Goal: Task Accomplishment & Management: Use online tool/utility

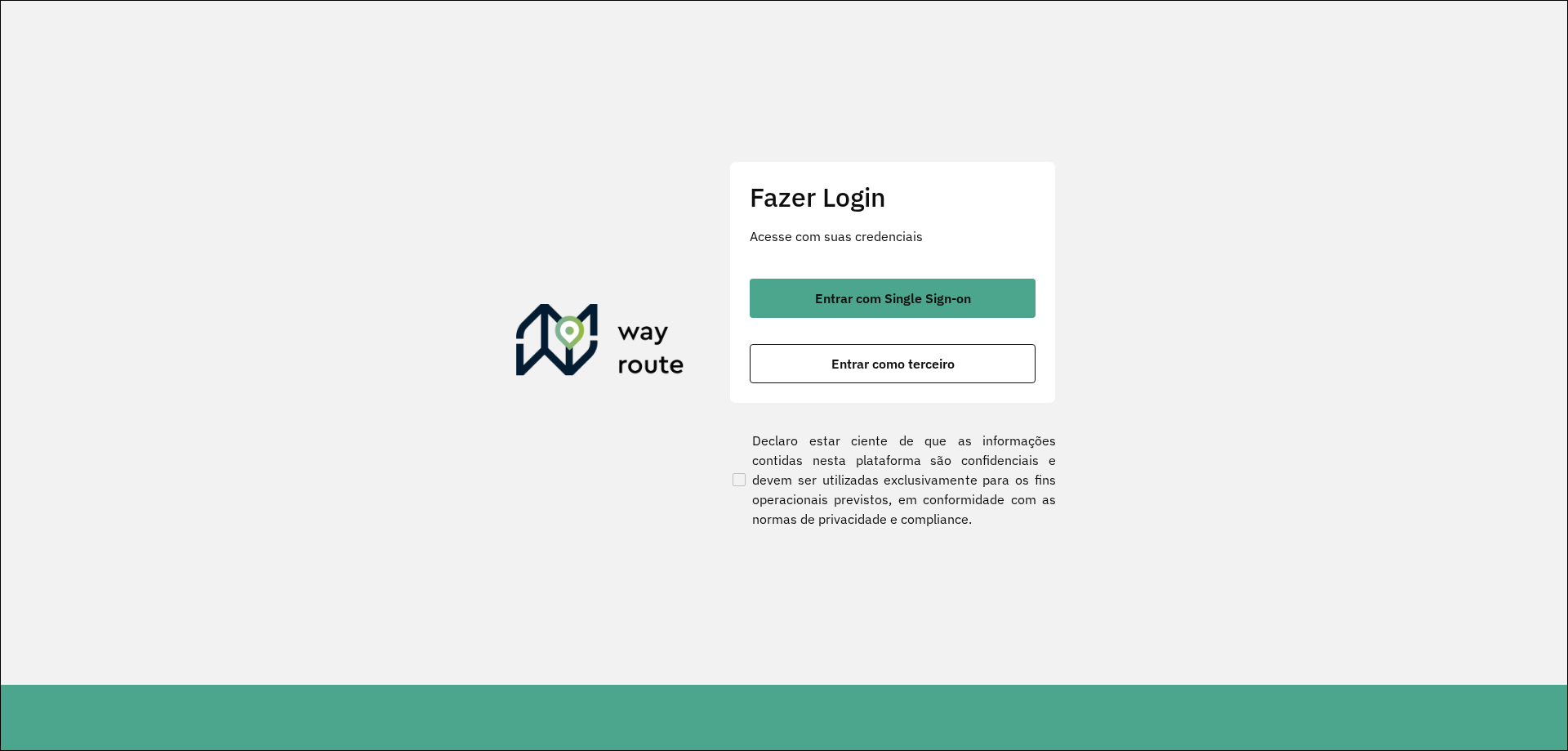
click at [883, 288] on button "Entrar com Single Sign-on" at bounding box center [893, 298] width 286 height 39
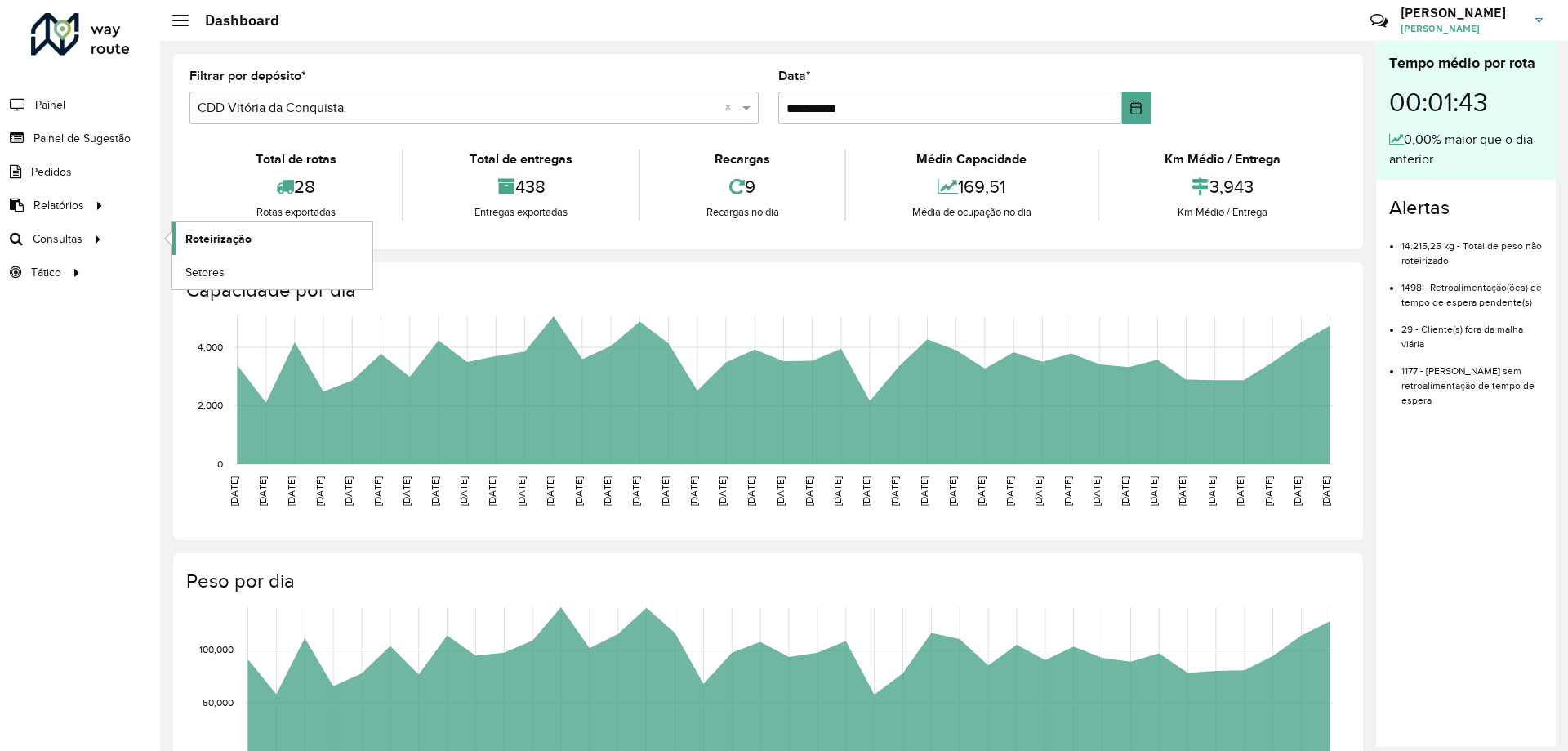
click at [213, 239] on span "Roteirização" at bounding box center [218, 239] width 66 height 17
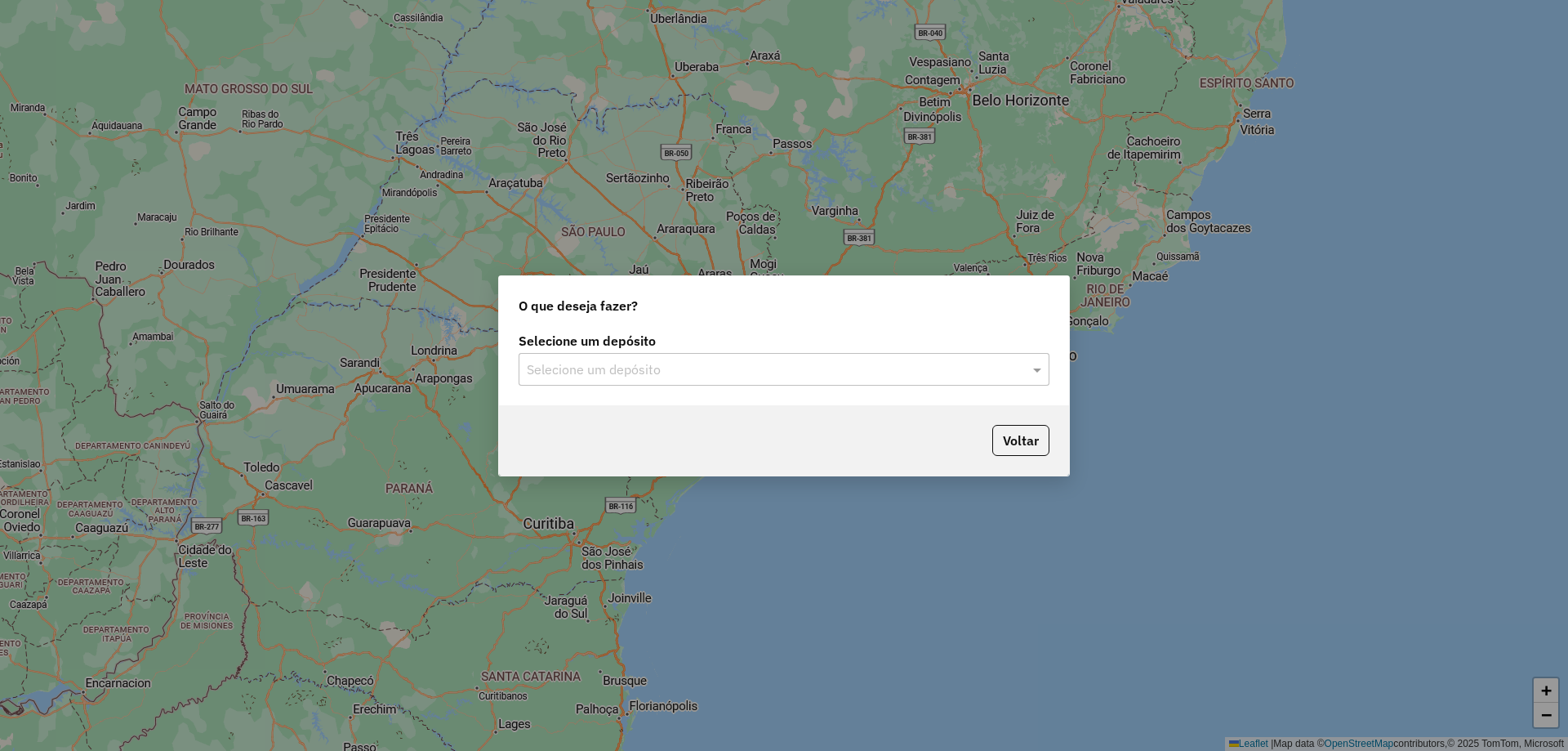
click at [824, 361] on input "text" at bounding box center [768, 370] width 482 height 20
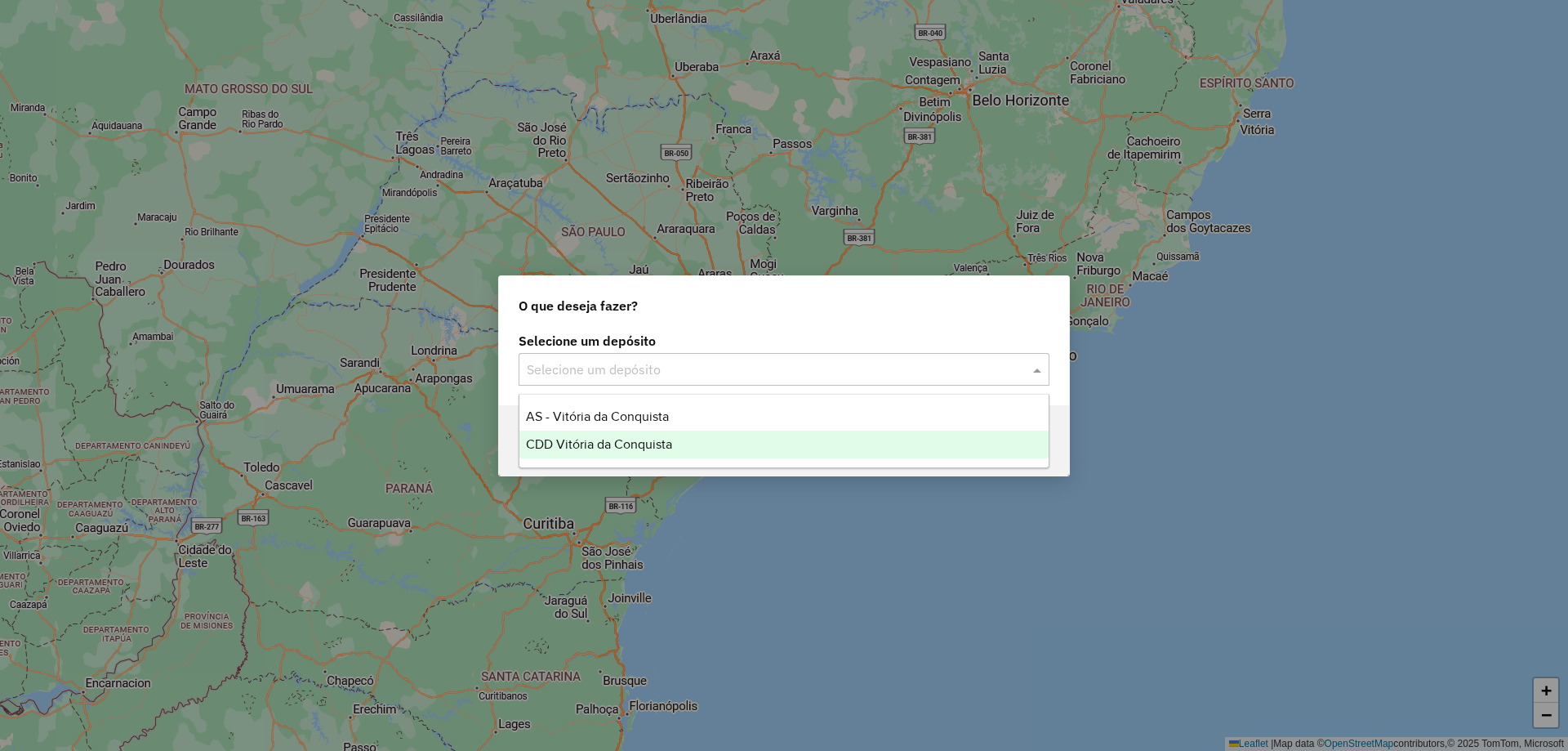
click at [569, 434] on div "CDD Vitória da Conquista" at bounding box center [784, 445] width 529 height 28
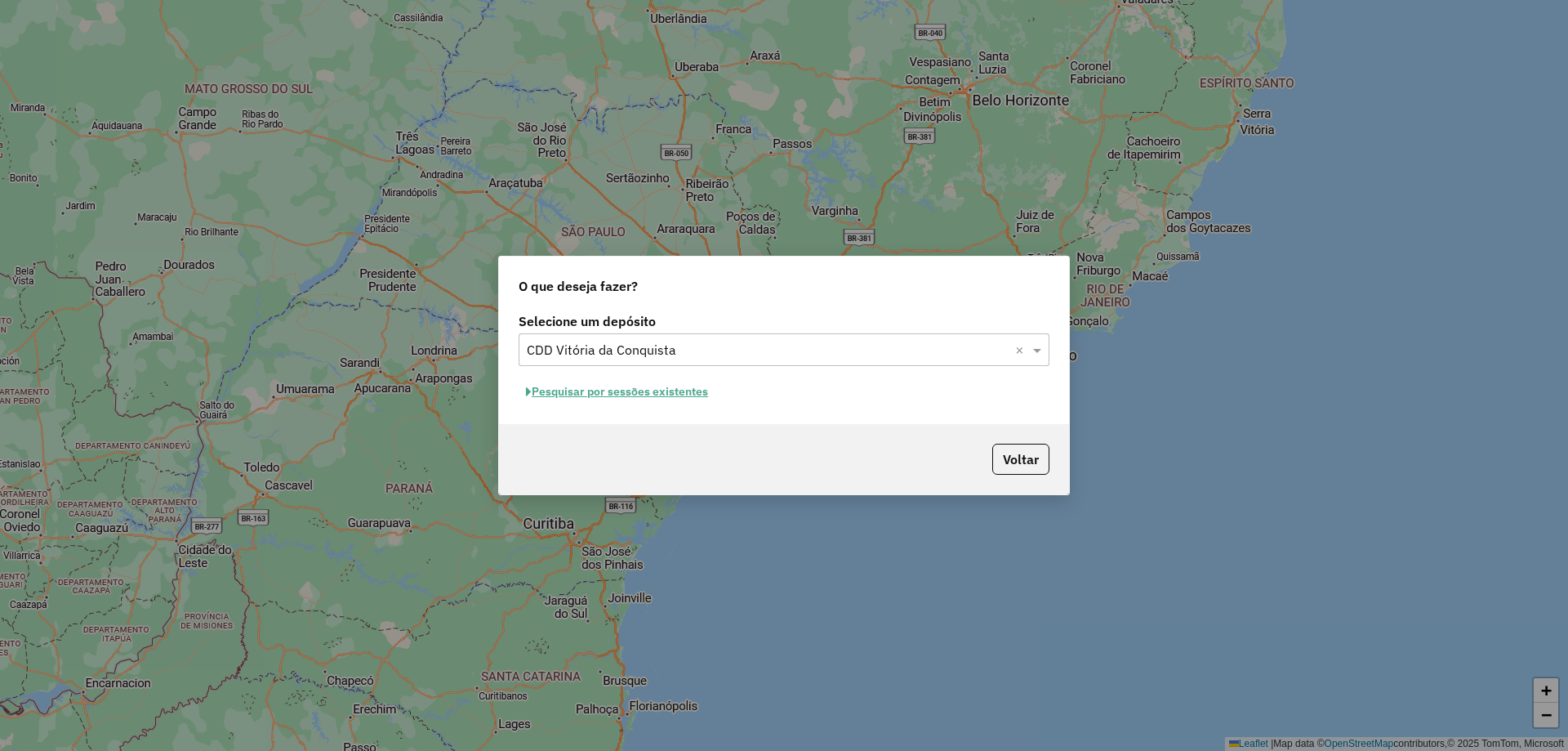
click at [618, 386] on button "Pesquisar por sessões existentes" at bounding box center [617, 391] width 197 height 25
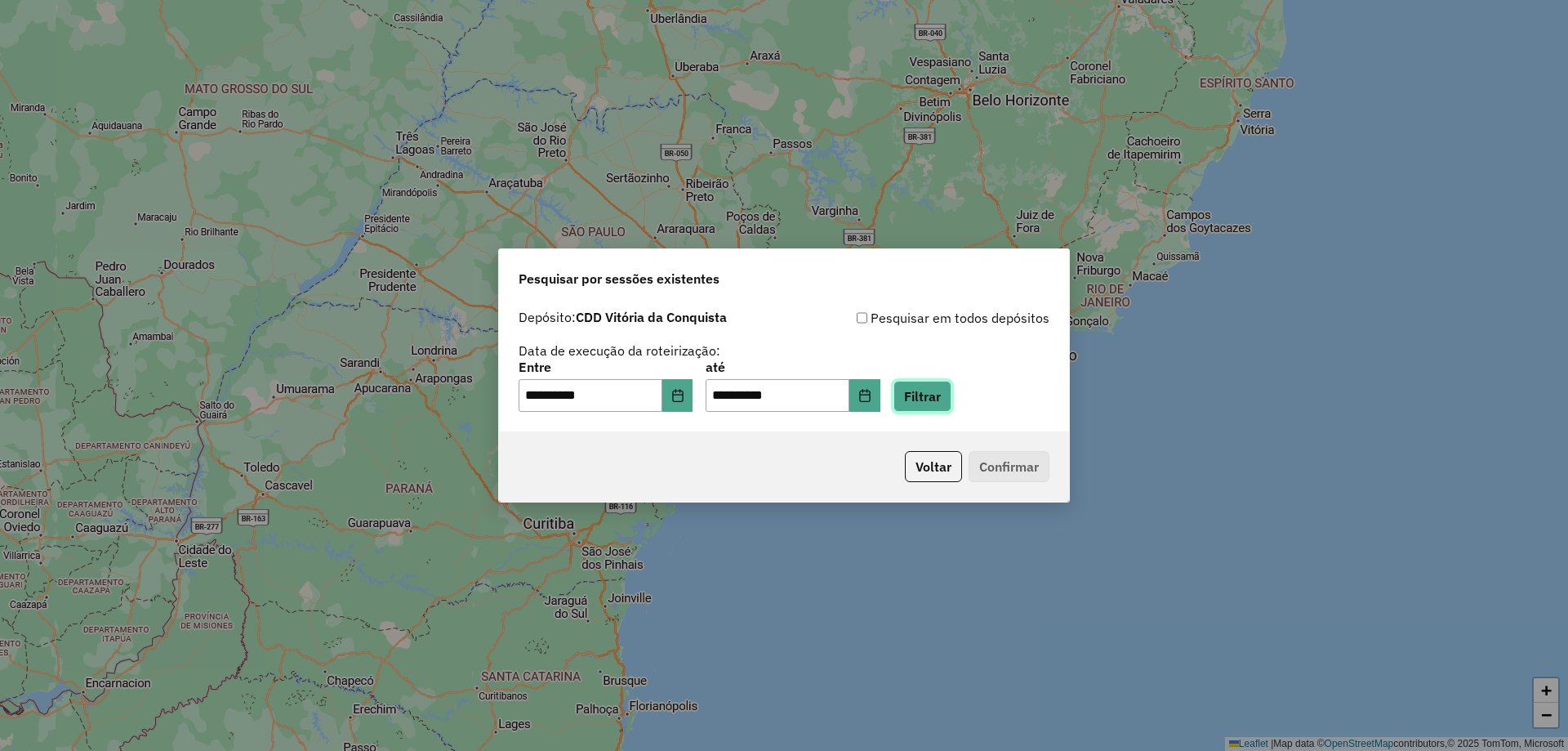
click at [951, 398] on button "Filtrar" at bounding box center [922, 396] width 58 height 31
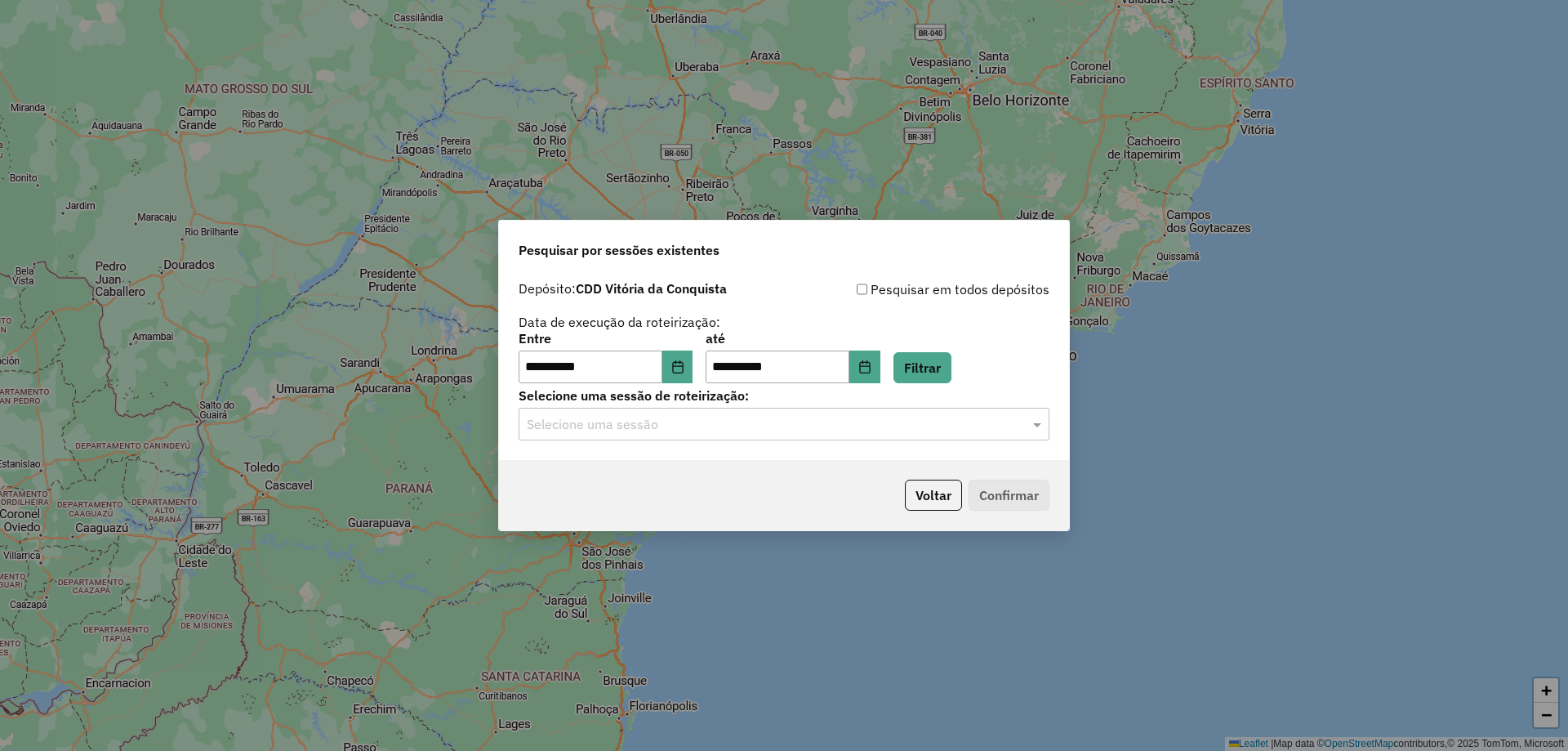
click at [717, 413] on div "Selecione uma sessão" at bounding box center [784, 424] width 531 height 33
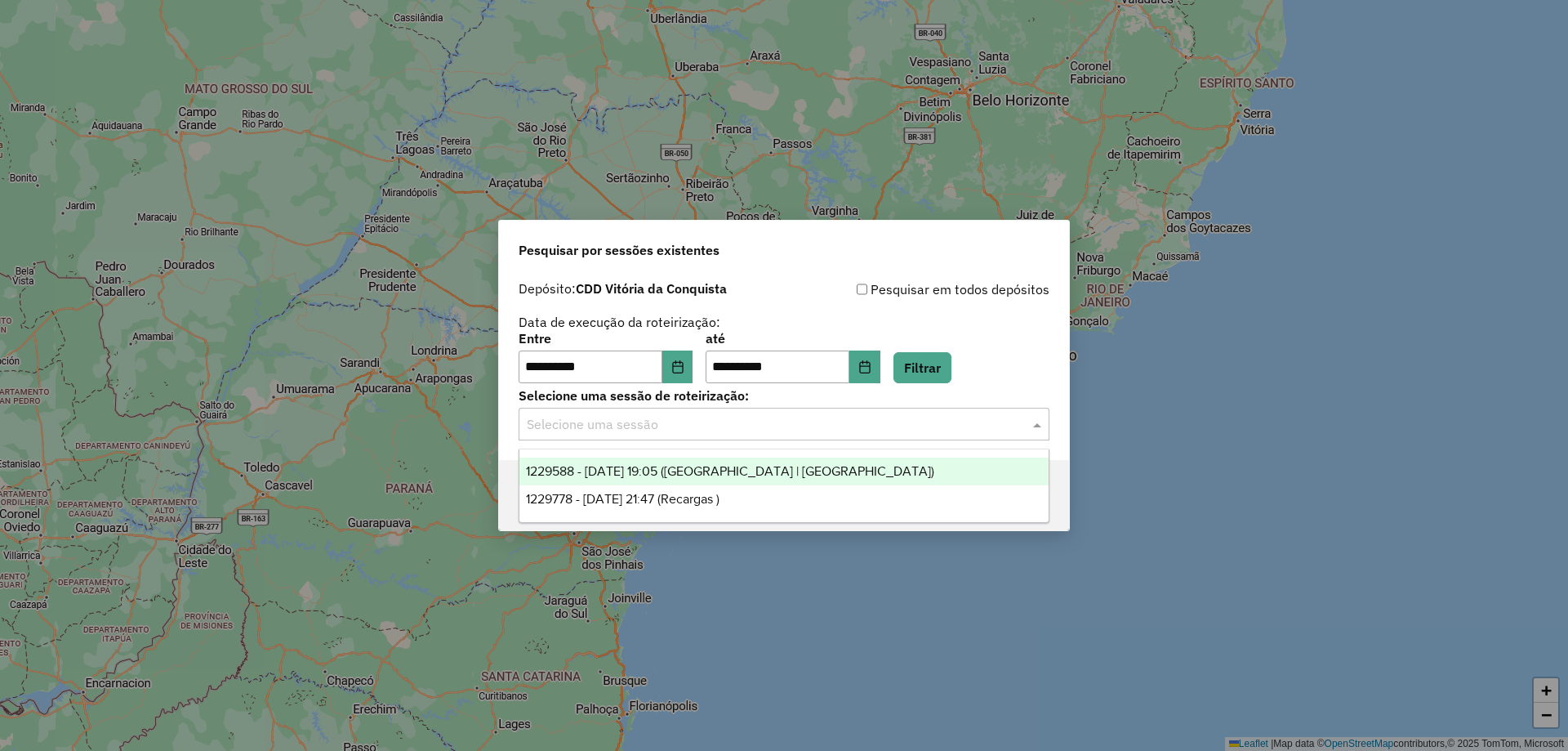
click at [699, 475] on span "1229588 - 14/08/2025 19:05 (Rota | AS)" at bounding box center [730, 471] width 409 height 14
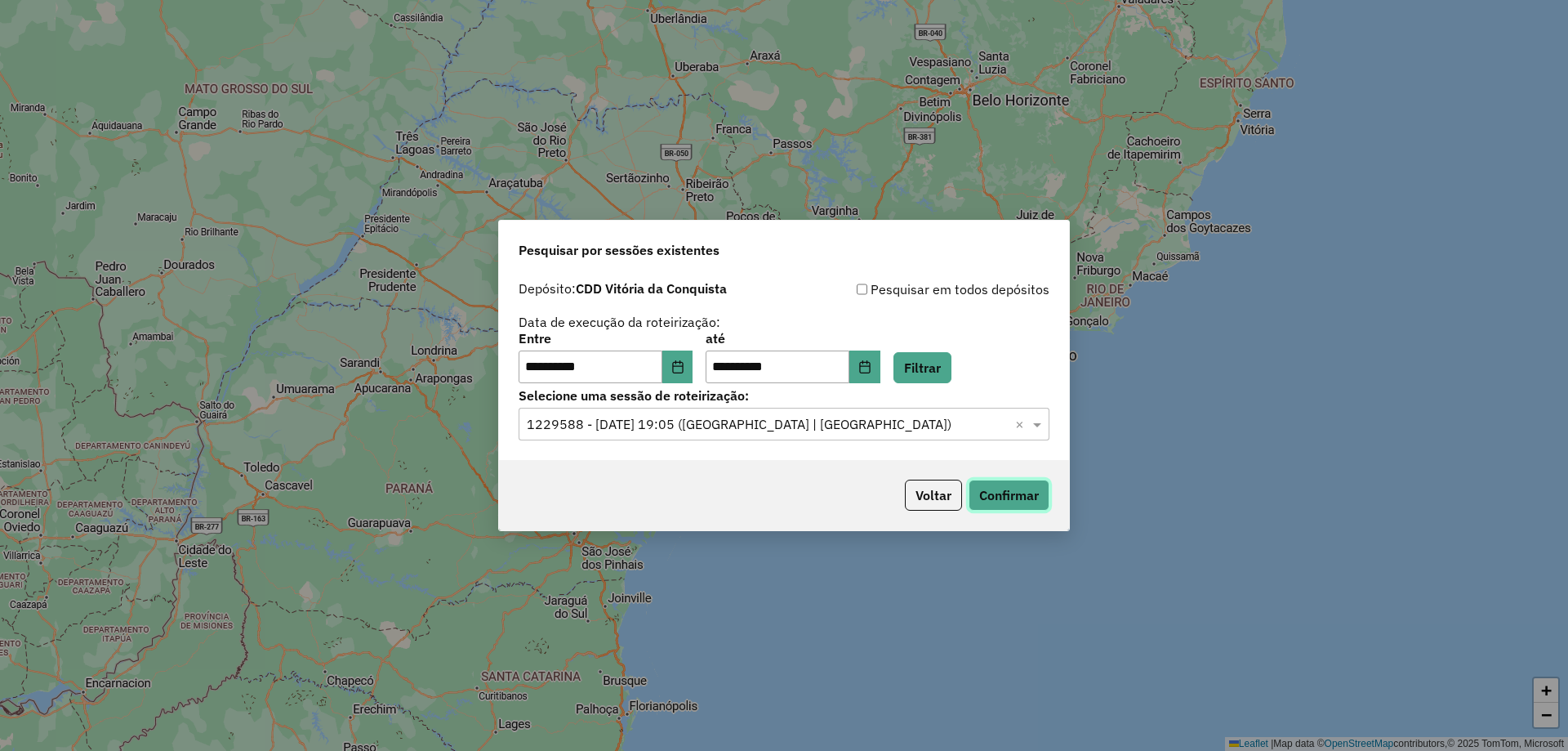
click at [1035, 498] on button "Confirmar" at bounding box center [1008, 495] width 81 height 31
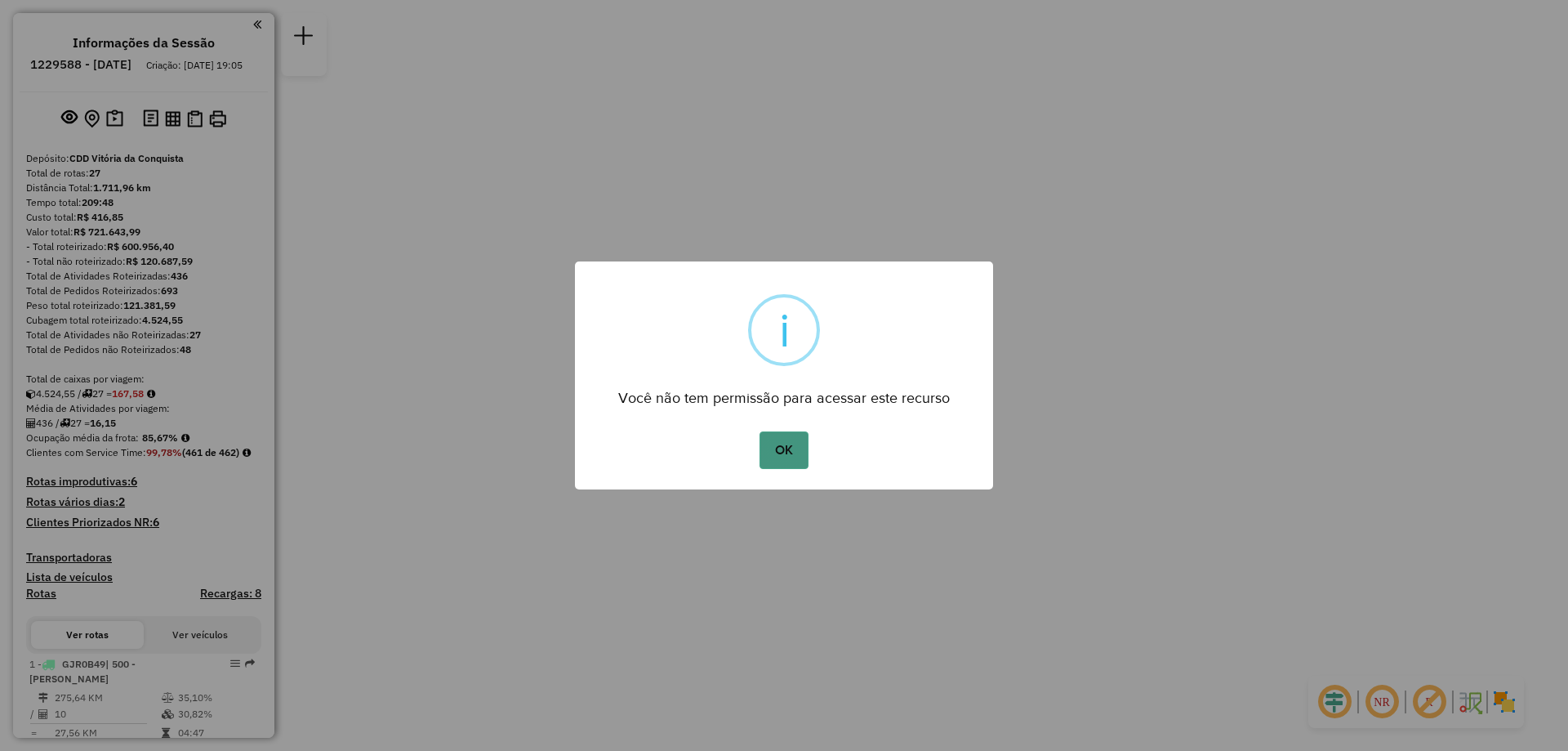
click at [781, 458] on button "OK" at bounding box center [784, 450] width 48 height 38
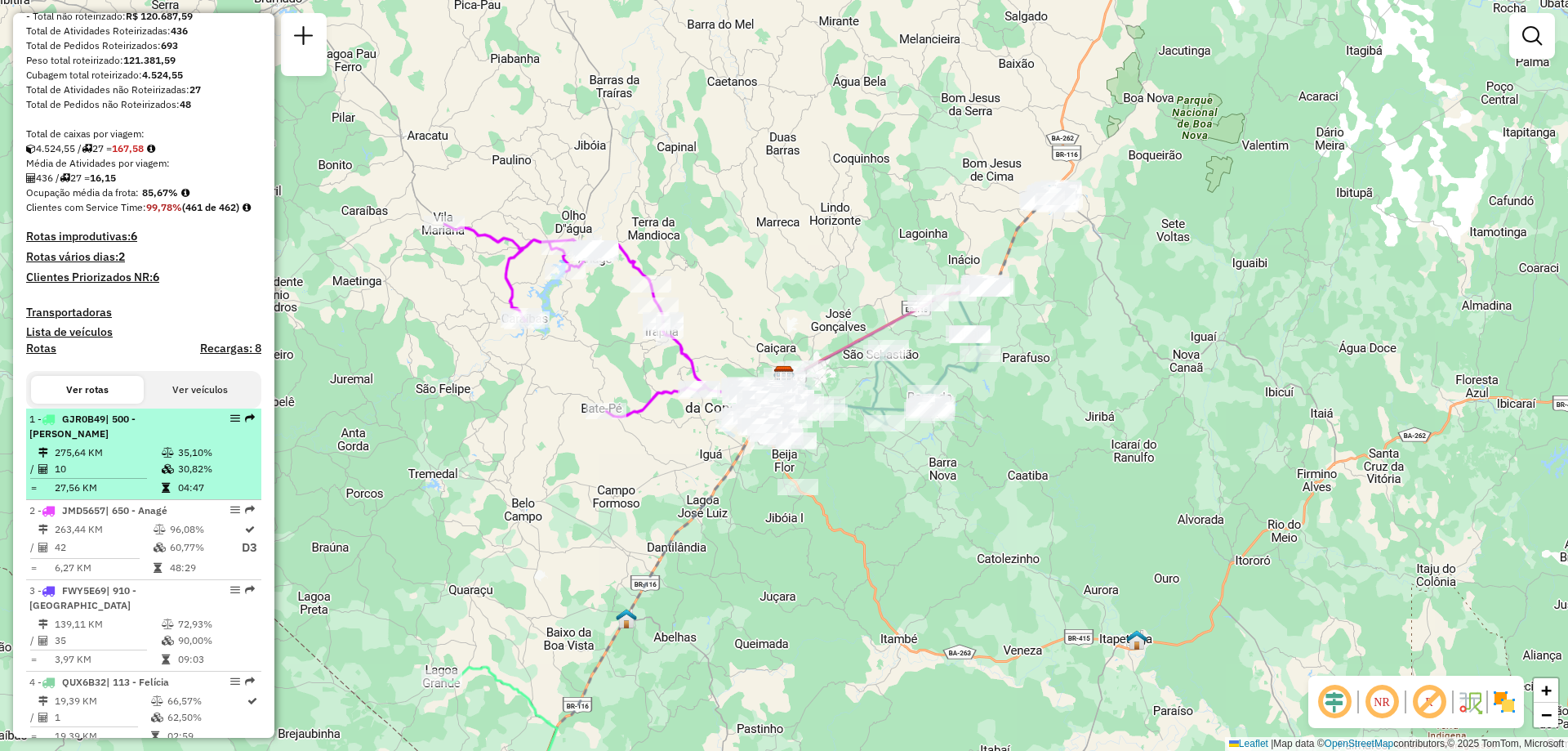
scroll to position [409, 0]
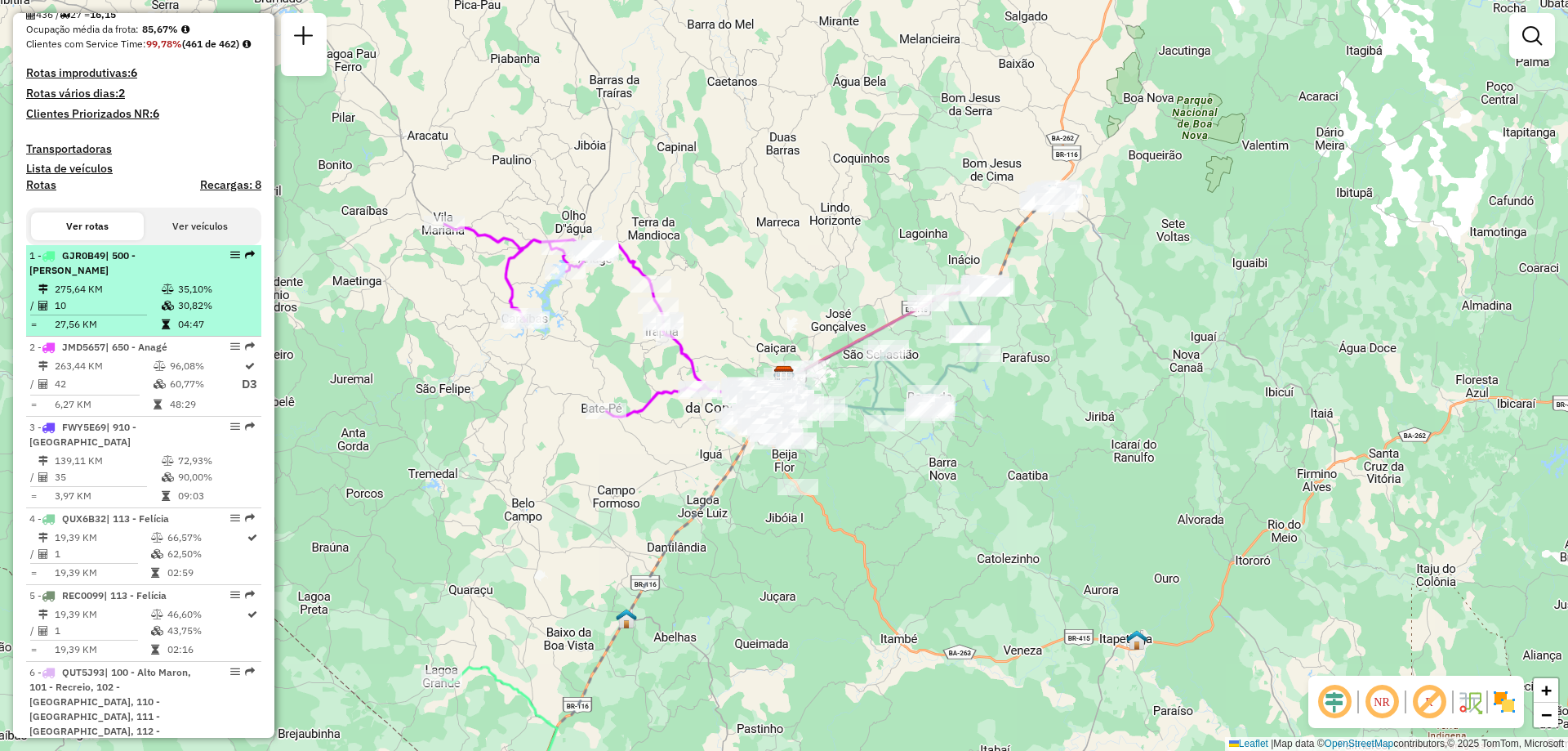
click at [122, 278] on div "1 - GJR0B49 | 500 - [PERSON_NAME]" at bounding box center [116, 263] width 173 height 29
select select "**********"
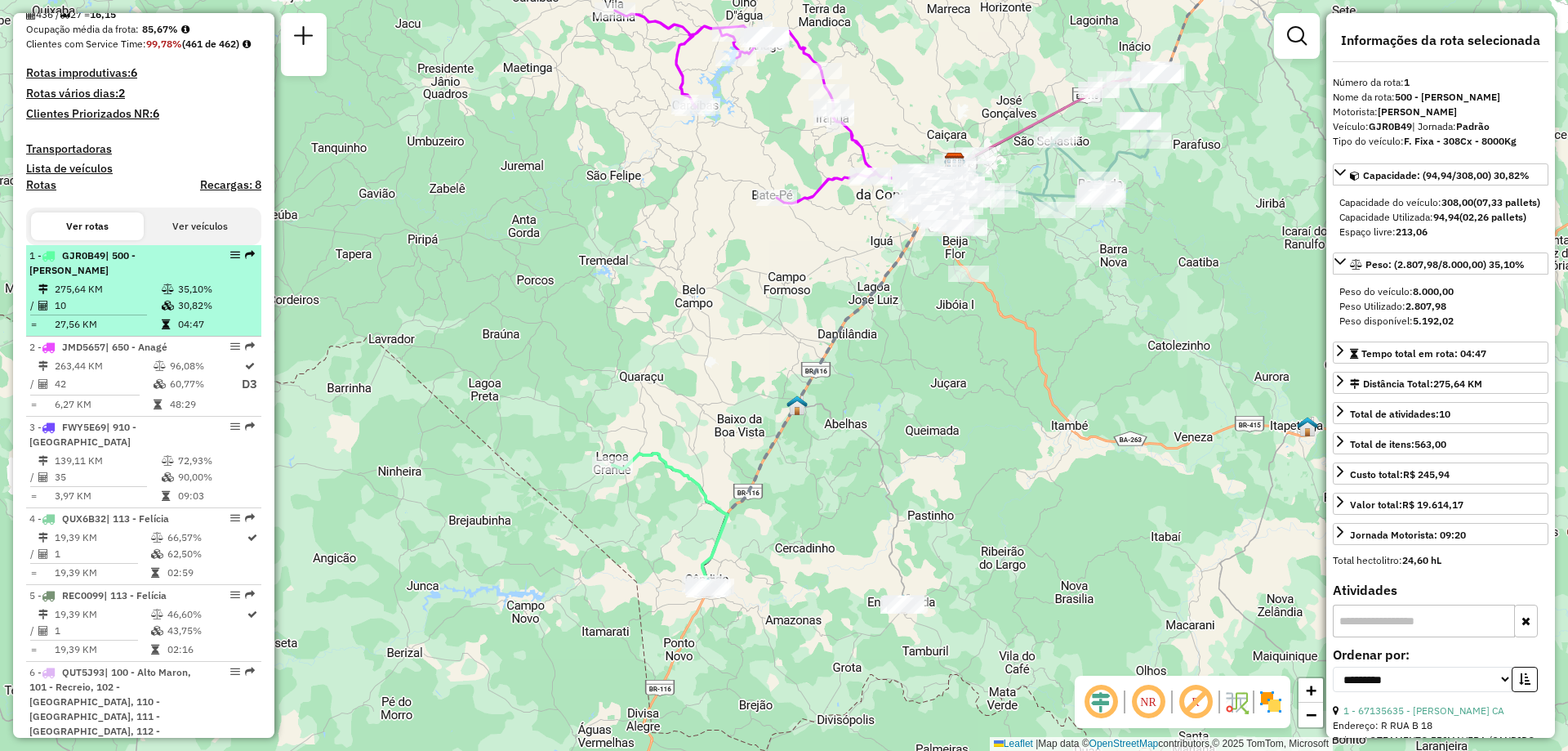
click at [230, 260] on em at bounding box center [235, 255] width 10 height 10
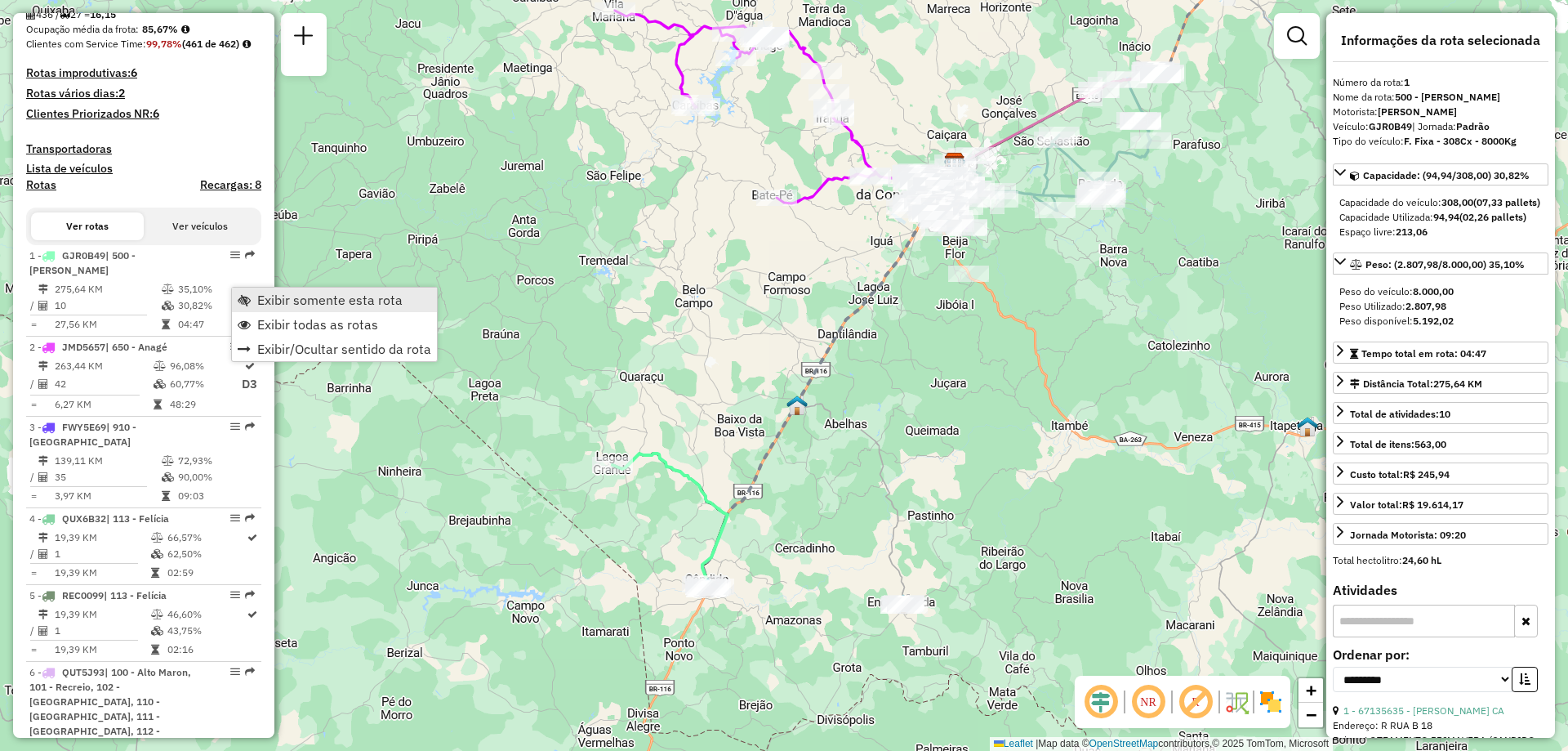
click at [248, 295] on span "Exibir somente esta rota" at bounding box center [244, 300] width 13 height 13
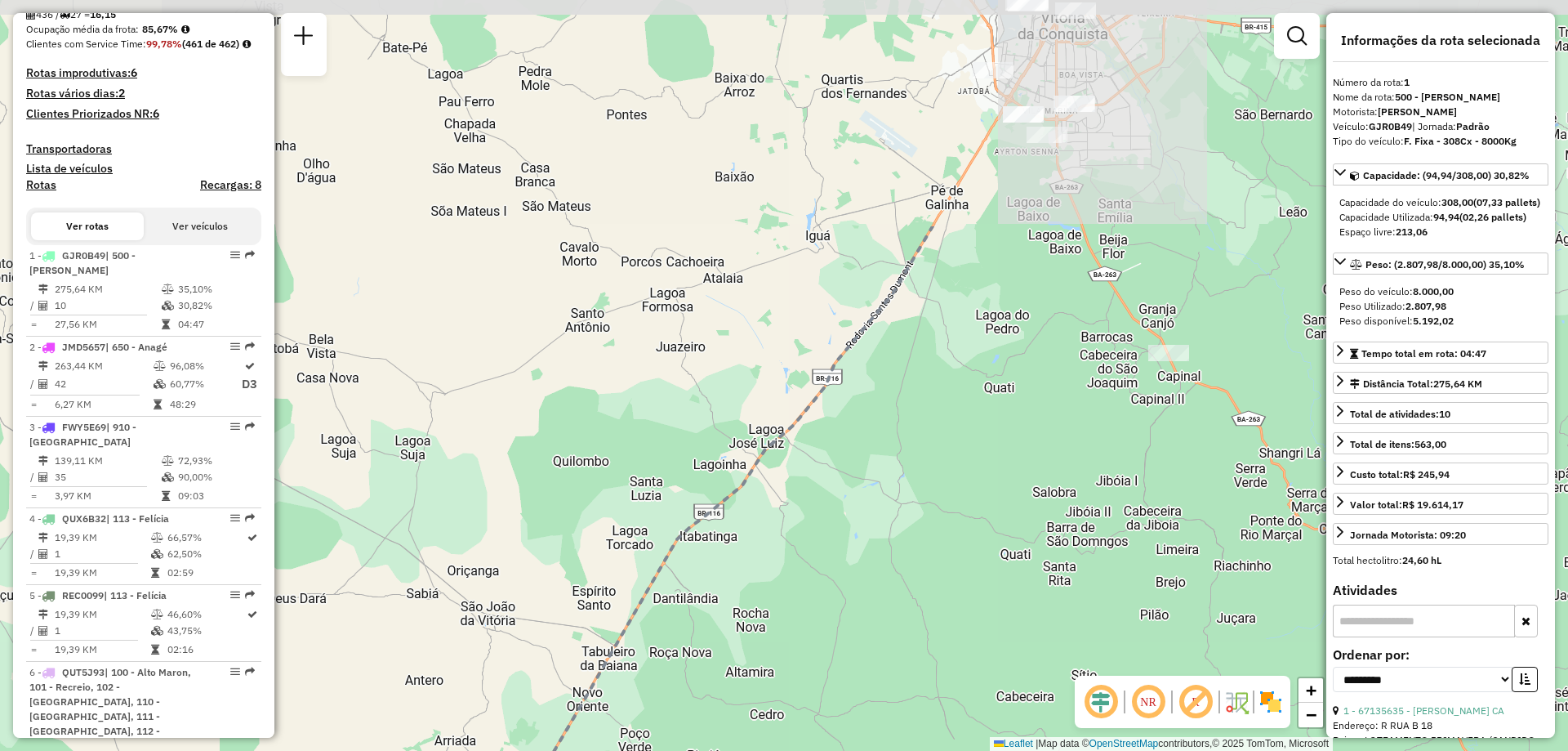
drag, startPoint x: 841, startPoint y: 214, endPoint x: 574, endPoint y: 516, distance: 403.1
click at [574, 516] on div "Janela de atendimento Grade de atendimento Capacidade Transportadoras Veículos …" at bounding box center [784, 375] width 1568 height 751
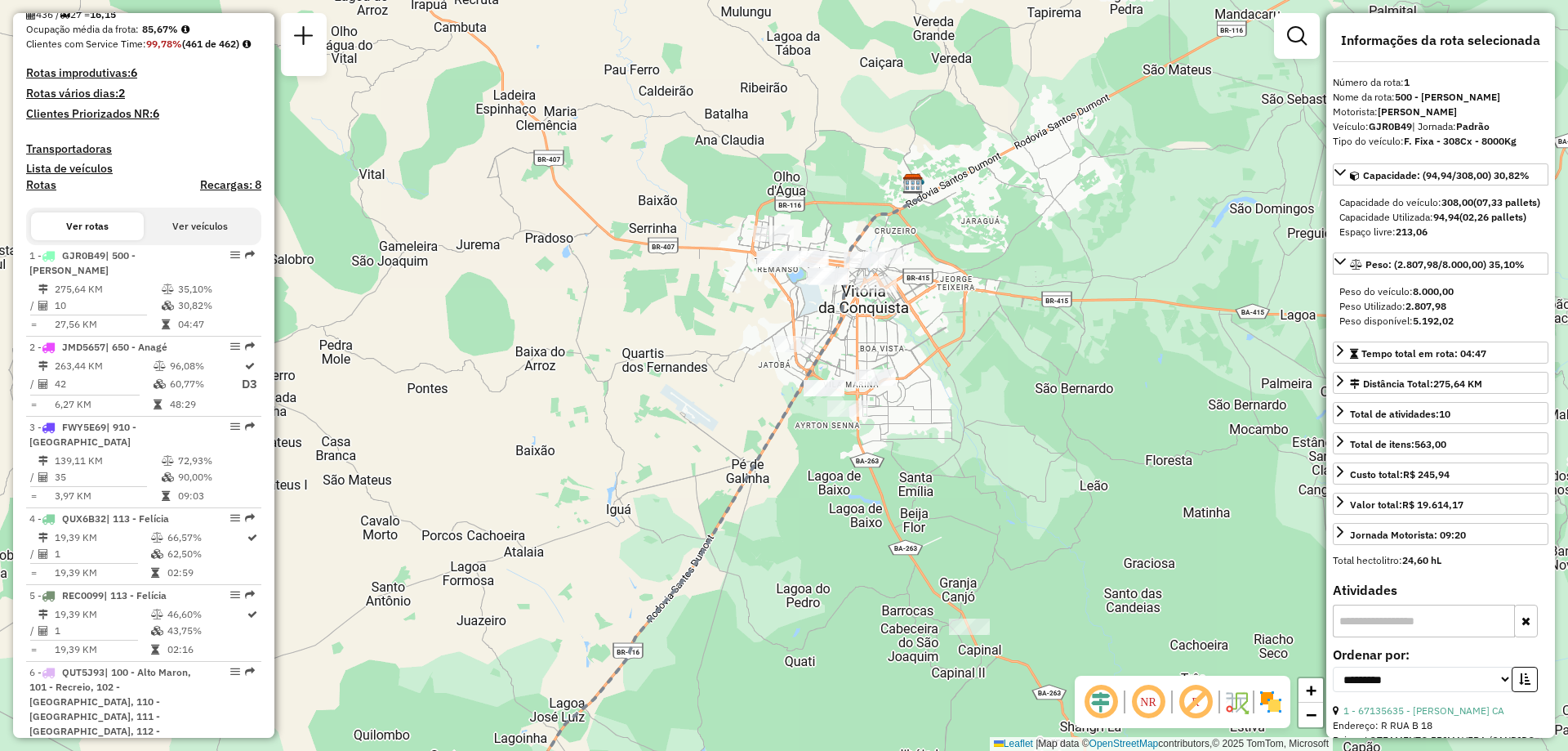
drag, startPoint x: 929, startPoint y: 310, endPoint x: 730, endPoint y: 583, distance: 337.8
click at [730, 583] on div "Janela de atendimento Grade de atendimento Capacidade Transportadoras Veículos …" at bounding box center [784, 375] width 1568 height 751
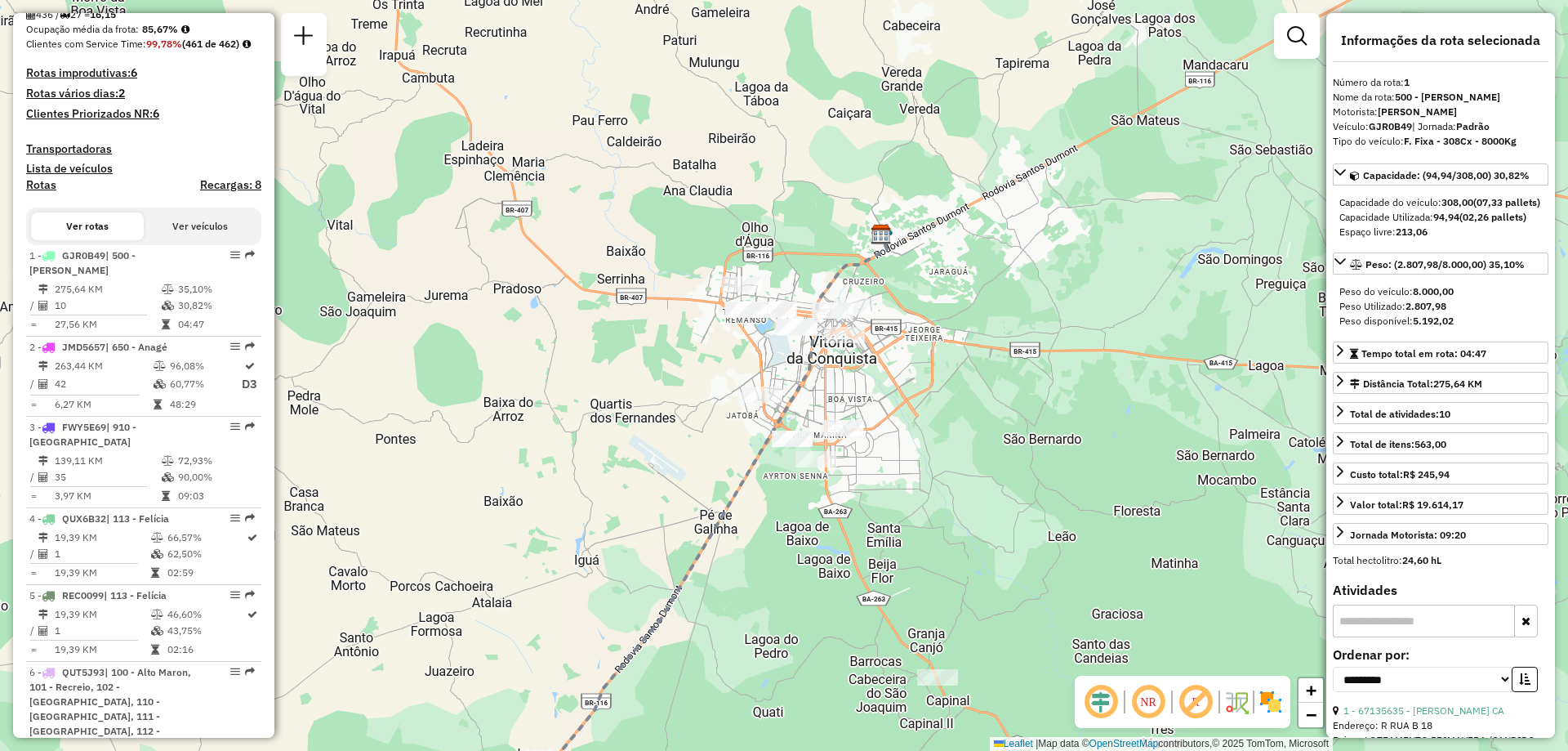
drag, startPoint x: 552, startPoint y: 325, endPoint x: 520, endPoint y: 376, distance: 60.2
click at [520, 376] on div "Janela de atendimento Grade de atendimento Capacidade Transportadoras Veículos …" at bounding box center [784, 375] width 1568 height 751
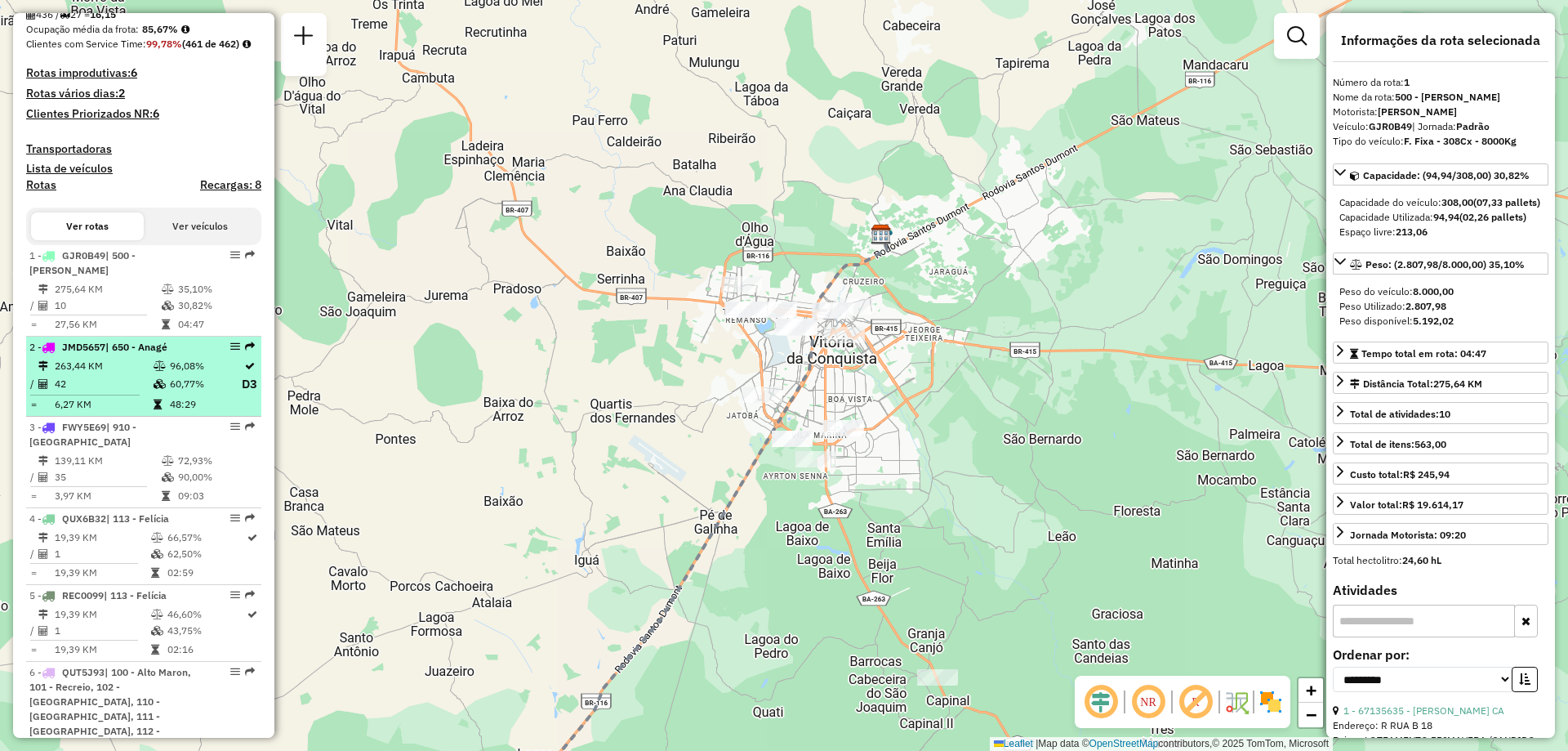
click at [83, 395] on td "42" at bounding box center [103, 384] width 99 height 20
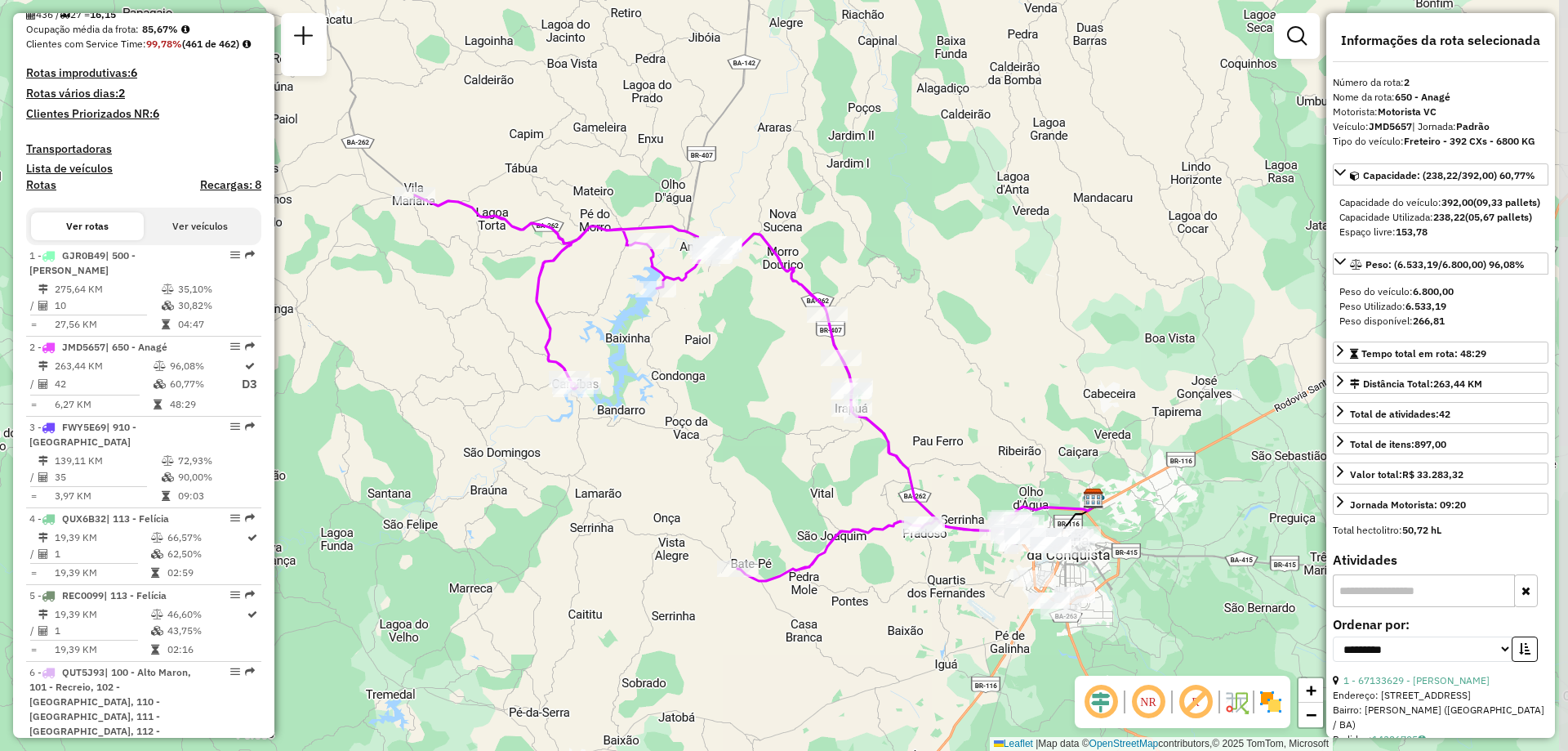
drag, startPoint x: 1013, startPoint y: 399, endPoint x: 743, endPoint y: 440, distance: 273.1
click at [981, 411] on div "Janela de atendimento Grade de atendimento Capacidade Transportadoras Veículos …" at bounding box center [784, 375] width 1568 height 751
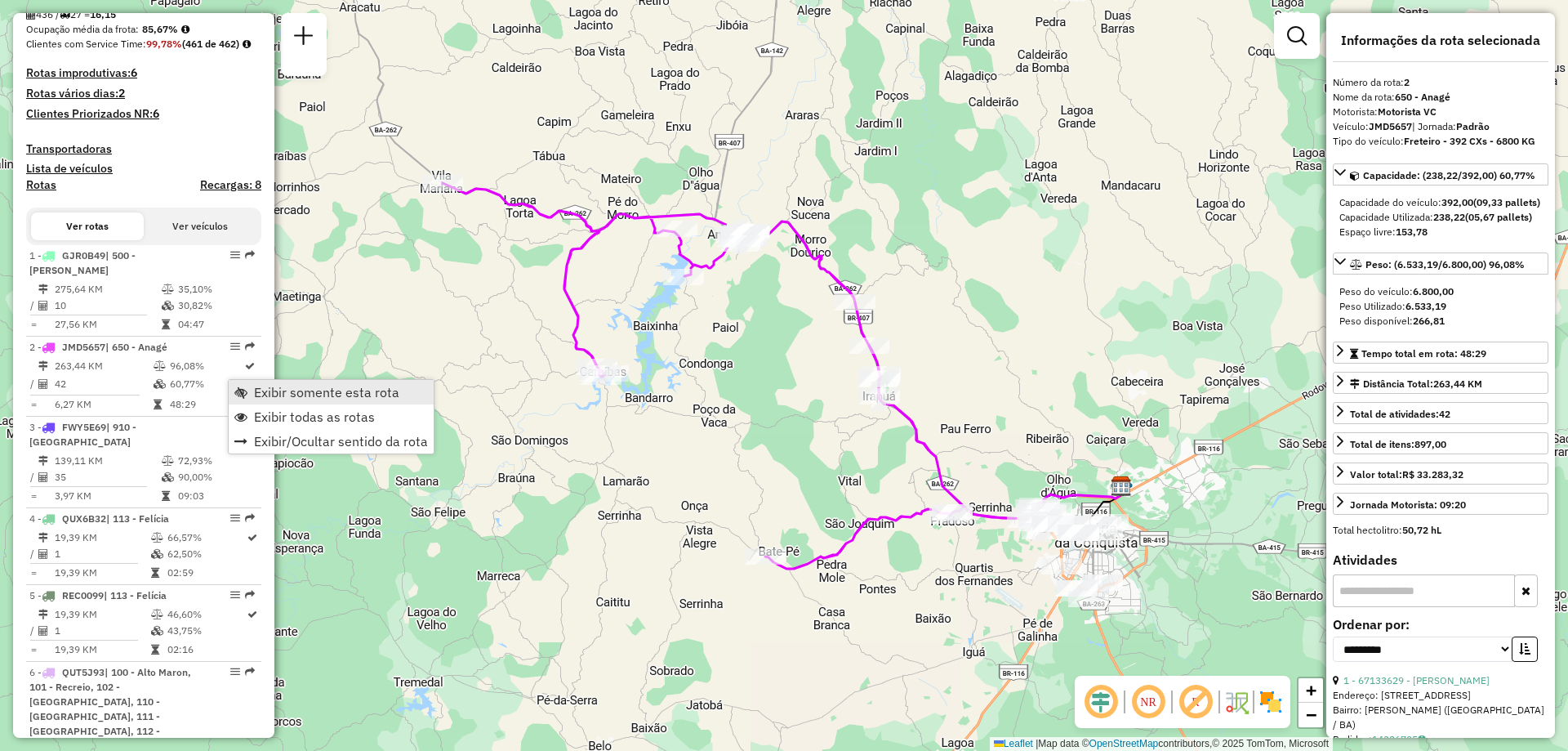
click at [255, 387] on span "Exibir somente esta rota" at bounding box center [327, 392] width 145 height 13
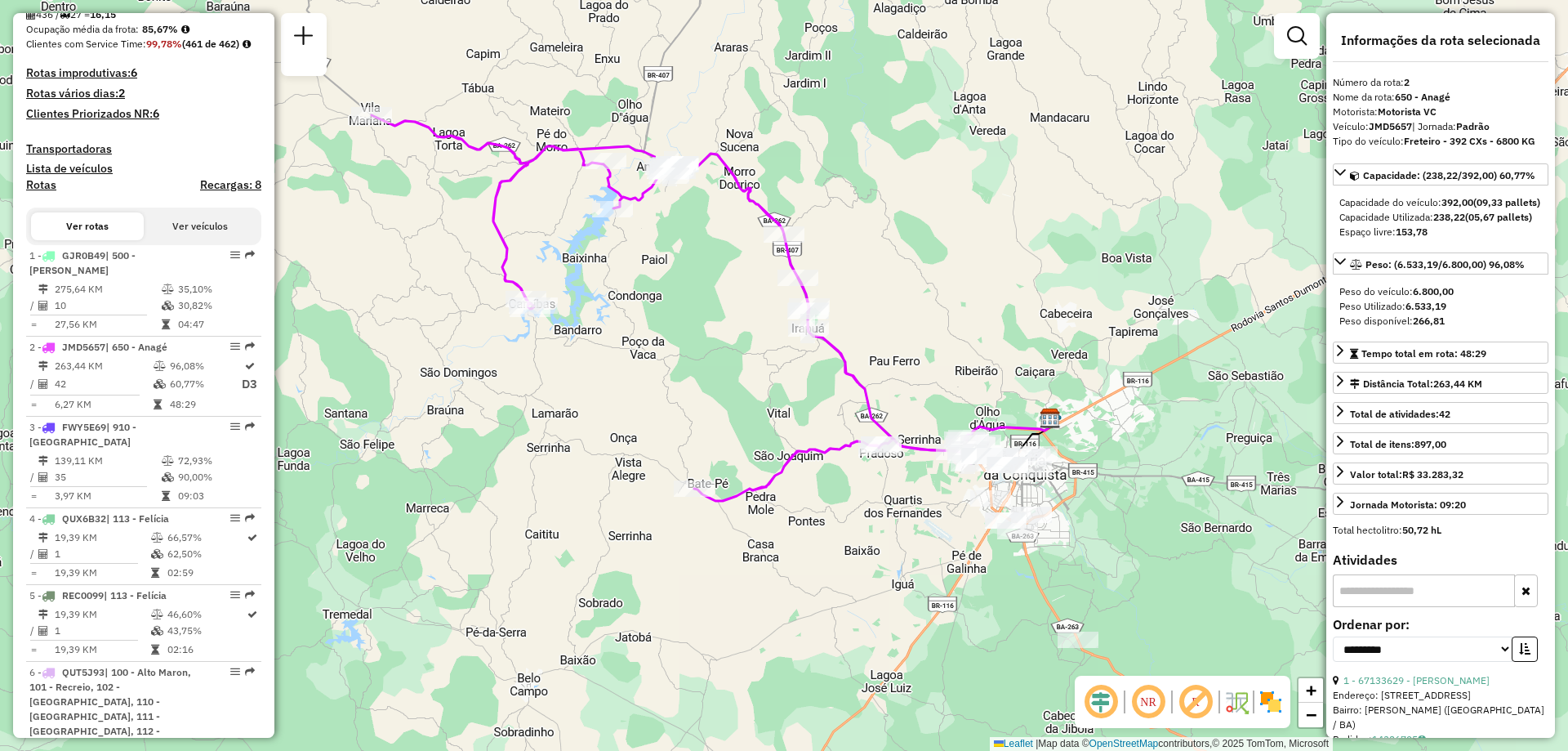
drag, startPoint x: 810, startPoint y: 443, endPoint x: 739, endPoint y: 375, distance: 98.3
click at [739, 375] on div "Janela de atendimento Grade de atendimento Capacidade Transportadoras Veículos …" at bounding box center [784, 375] width 1568 height 751
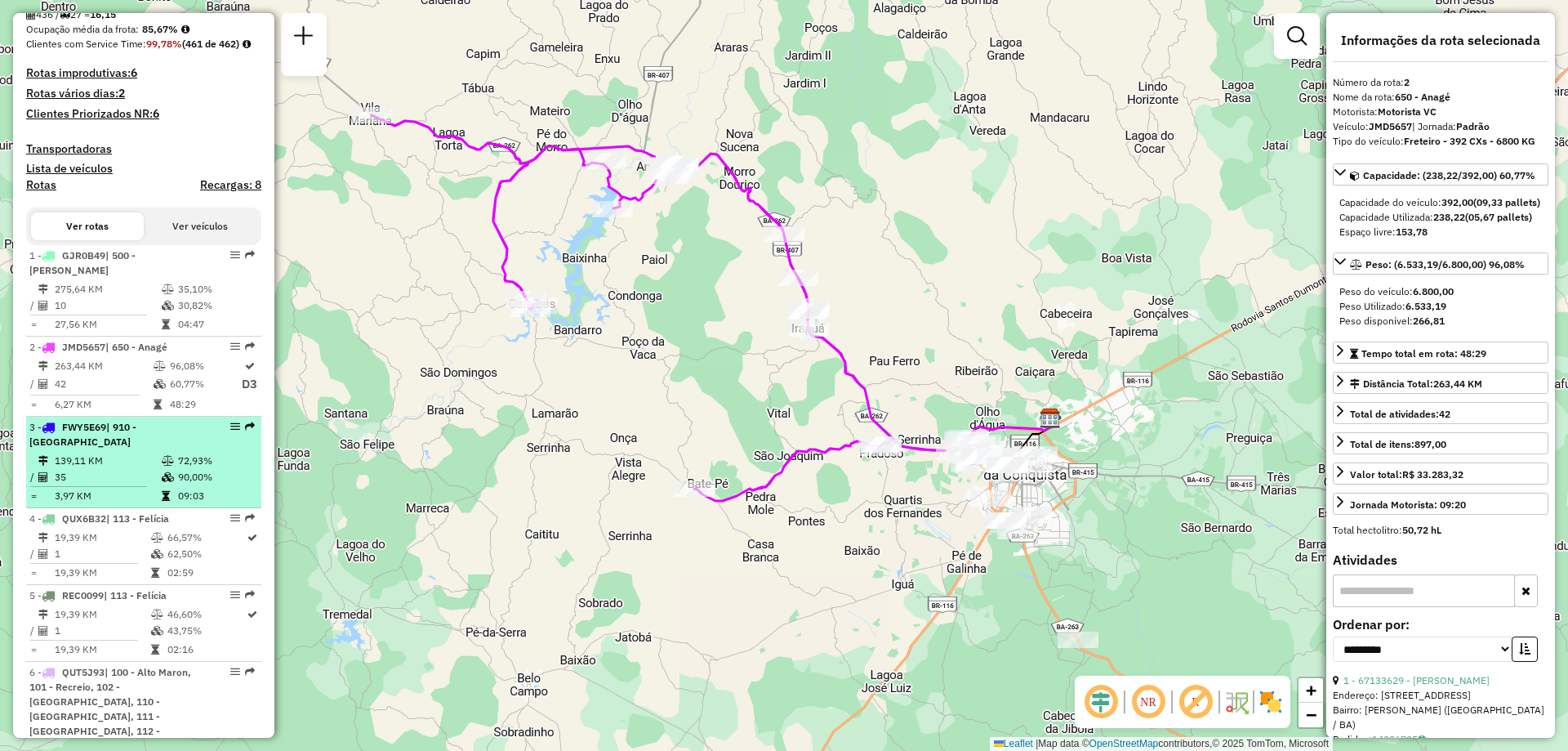
drag, startPoint x: 66, startPoint y: 463, endPoint x: 84, endPoint y: 475, distance: 21.6
click at [69, 433] on span "FWY5E69" at bounding box center [84, 427] width 44 height 12
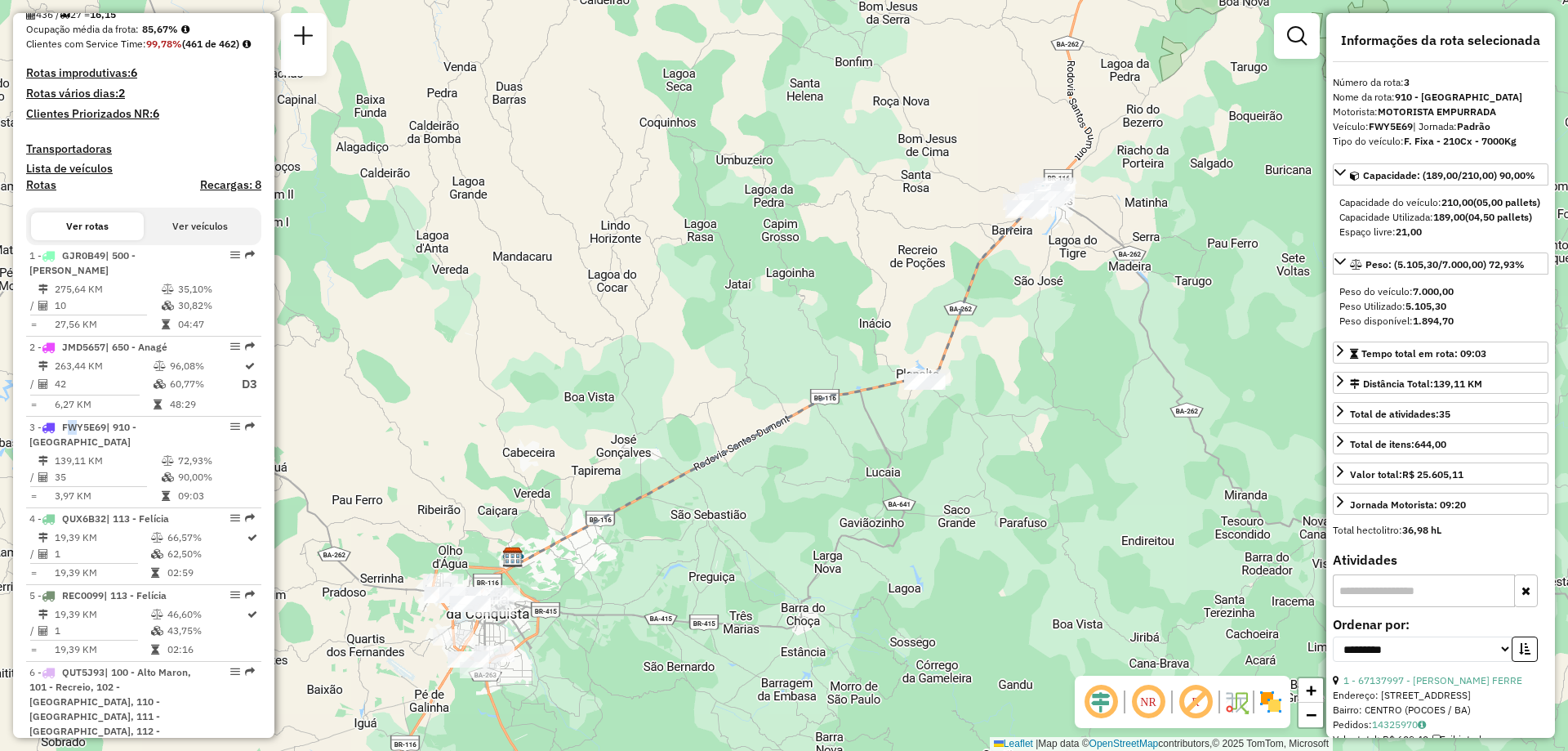
click at [740, 391] on div "Janela de atendimento Grade de atendimento Capacidade Transportadoras Veículos …" at bounding box center [784, 375] width 1568 height 751
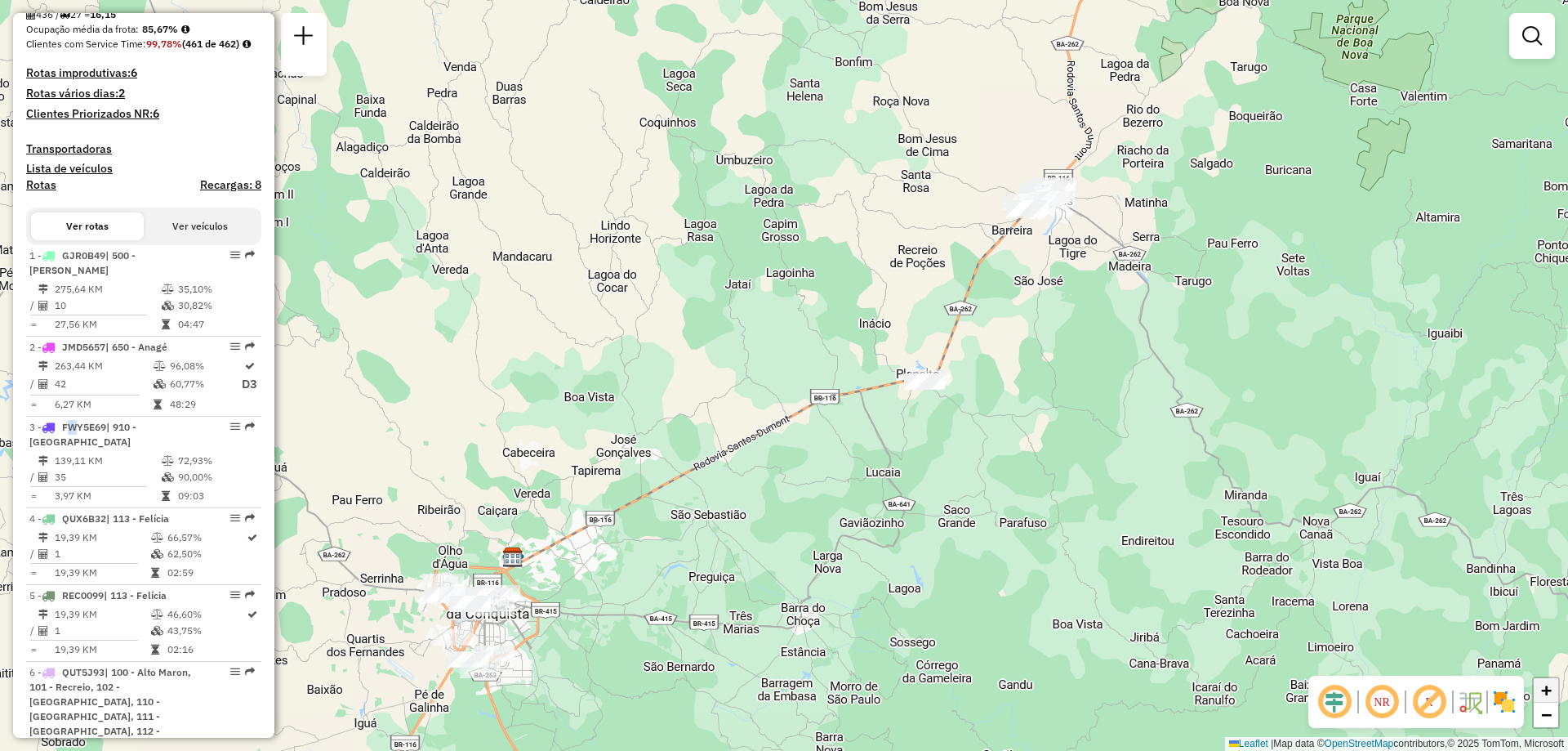
click at [1552, 695] on span "+" at bounding box center [1546, 690] width 11 height 20
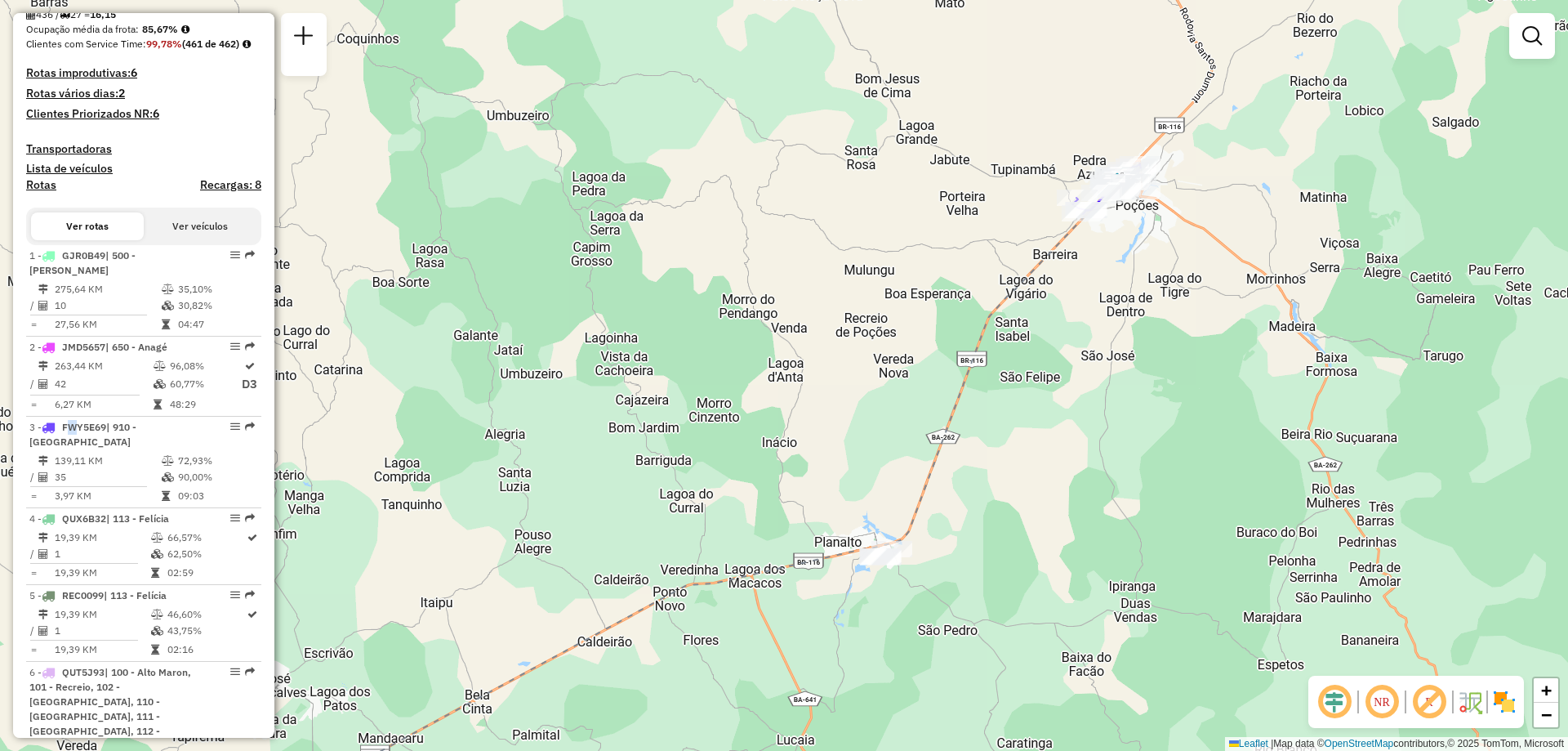
drag, startPoint x: 1183, startPoint y: 349, endPoint x: 1002, endPoint y: 507, distance: 240.3
click at [1002, 507] on div "Janela de atendimento Grade de atendimento Capacidade Transportadoras Veículos …" at bounding box center [784, 375] width 1568 height 751
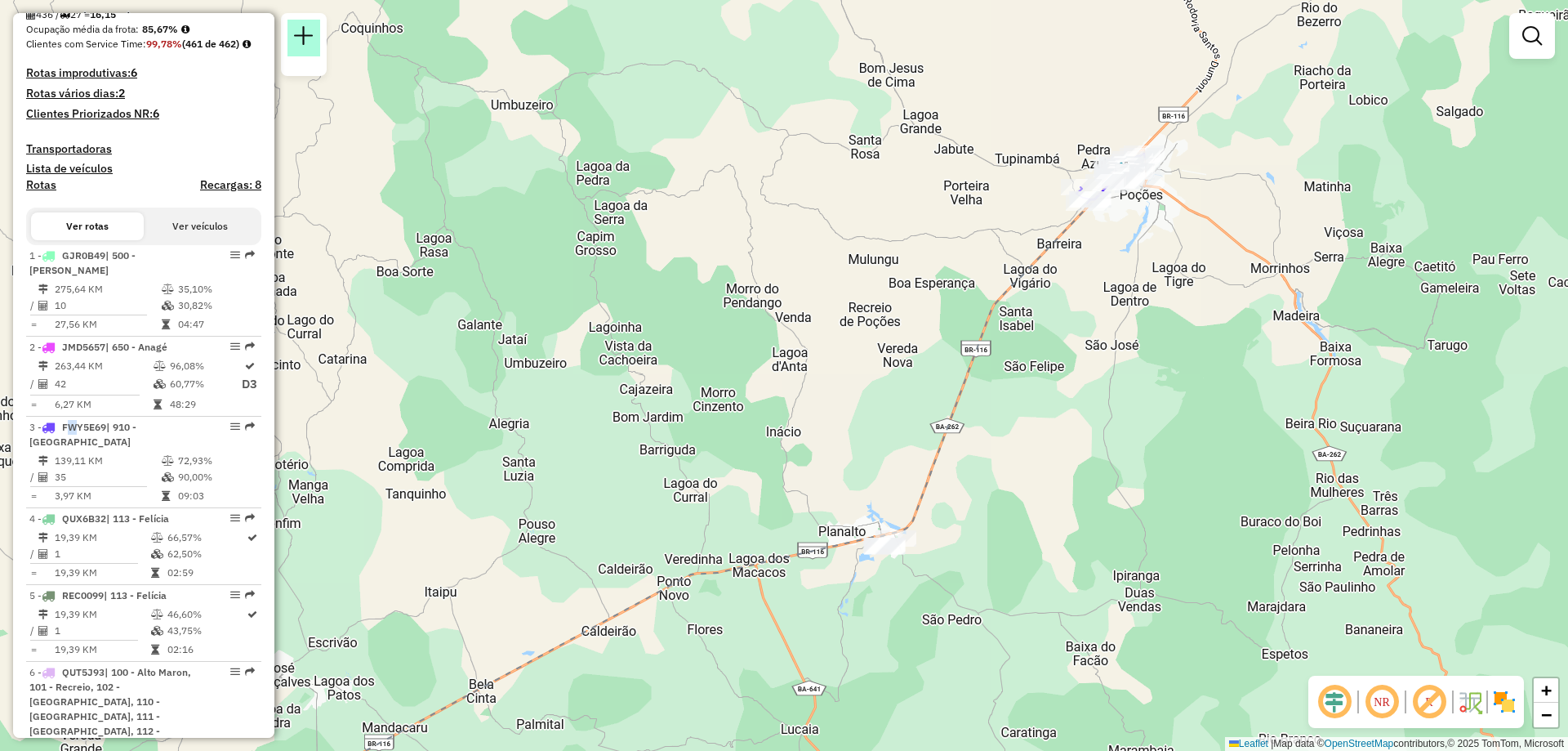
click at [303, 33] on em at bounding box center [304, 36] width 20 height 20
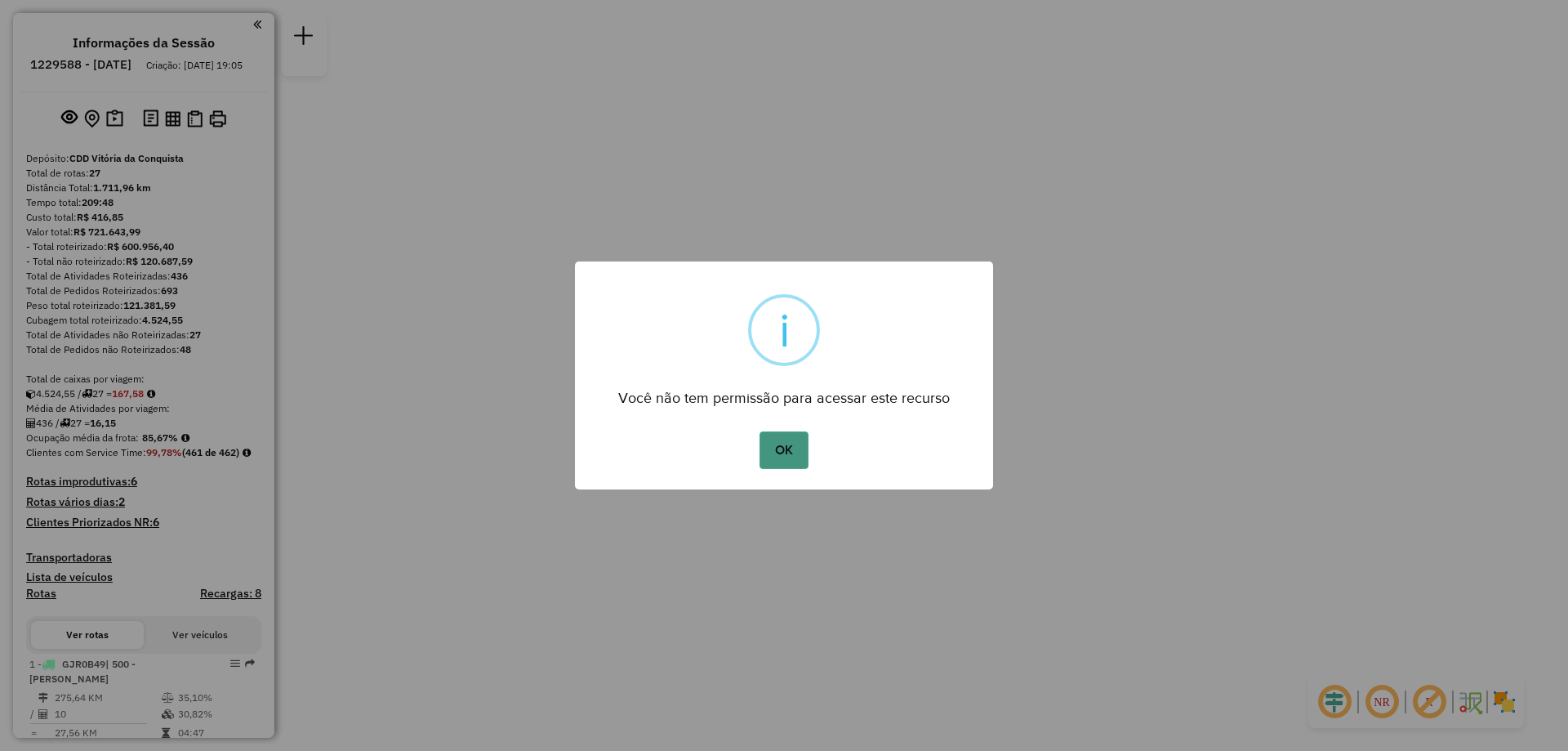
click at [793, 450] on button "OK" at bounding box center [784, 450] width 48 height 38
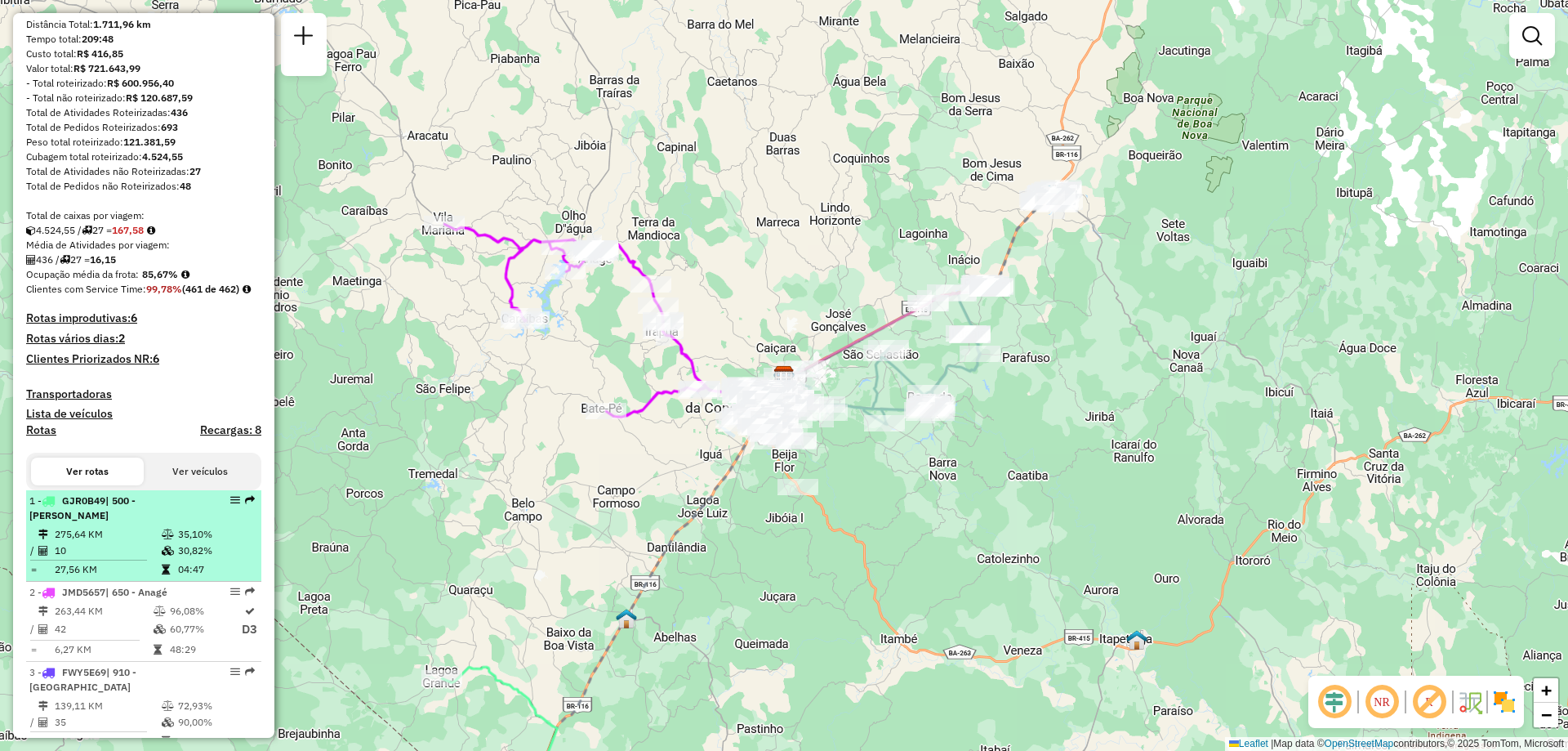
scroll to position [327, 0]
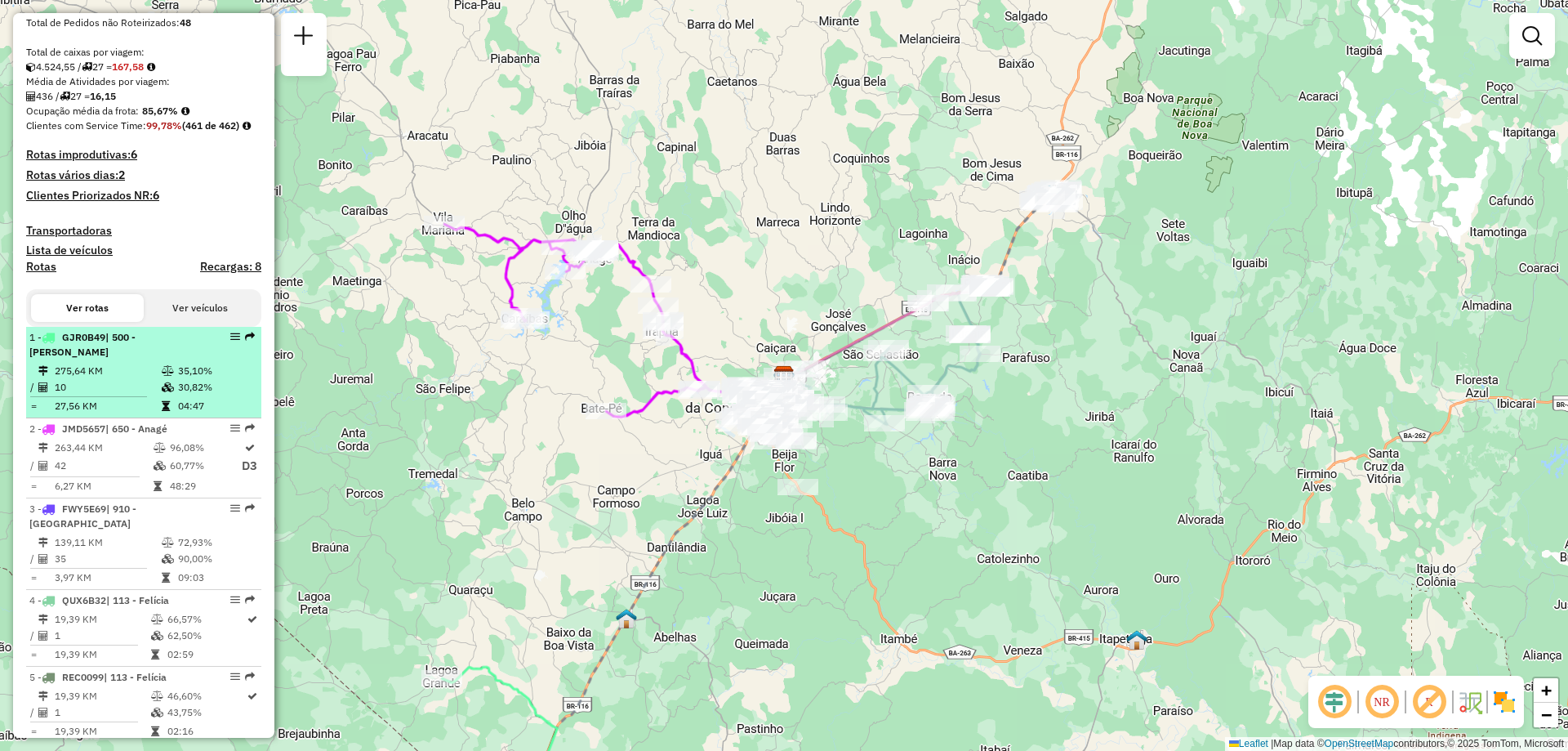
click at [138, 379] on td "275,64 KM" at bounding box center [107, 371] width 107 height 16
select select "**********"
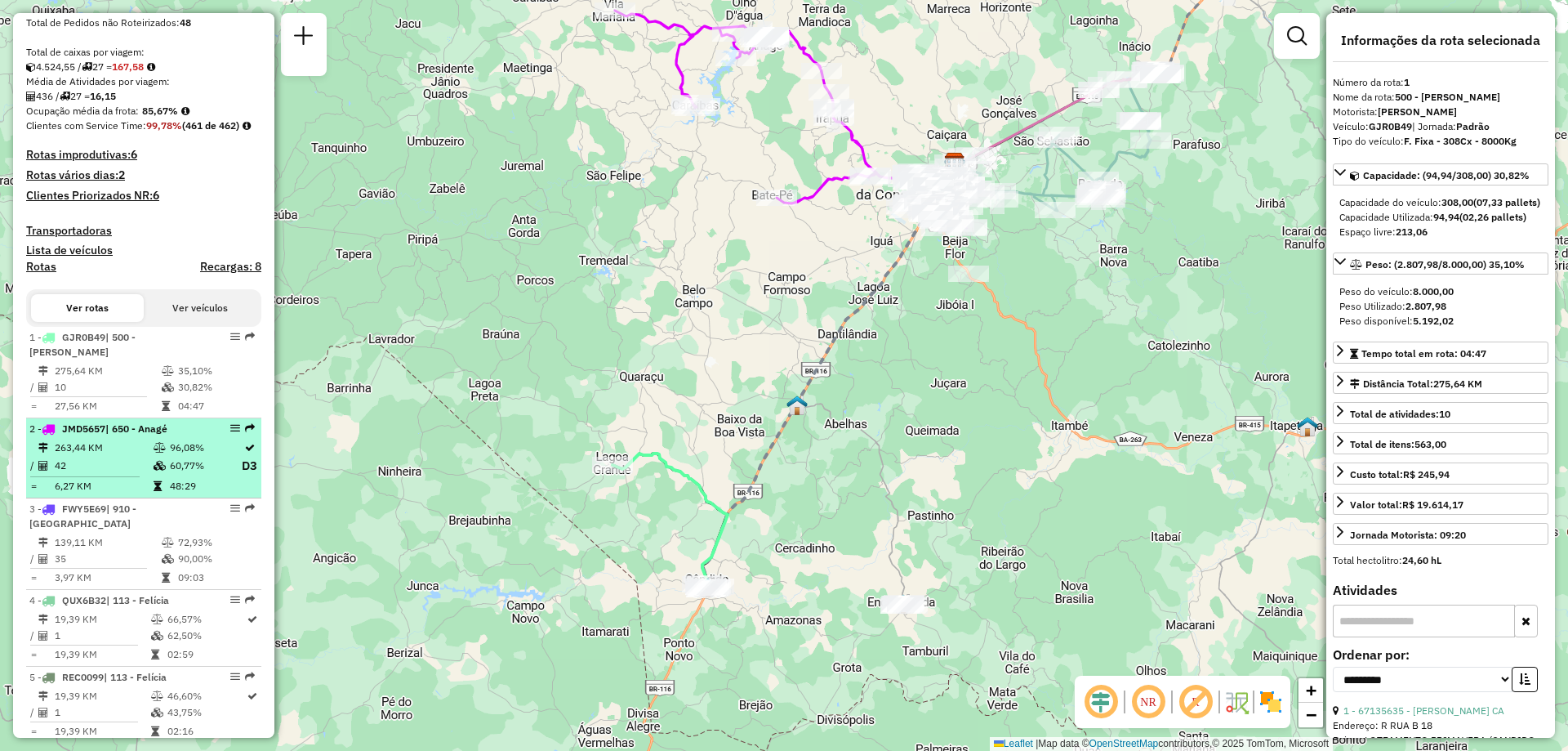
click at [121, 456] on td "263,44 KM" at bounding box center [103, 448] width 99 height 16
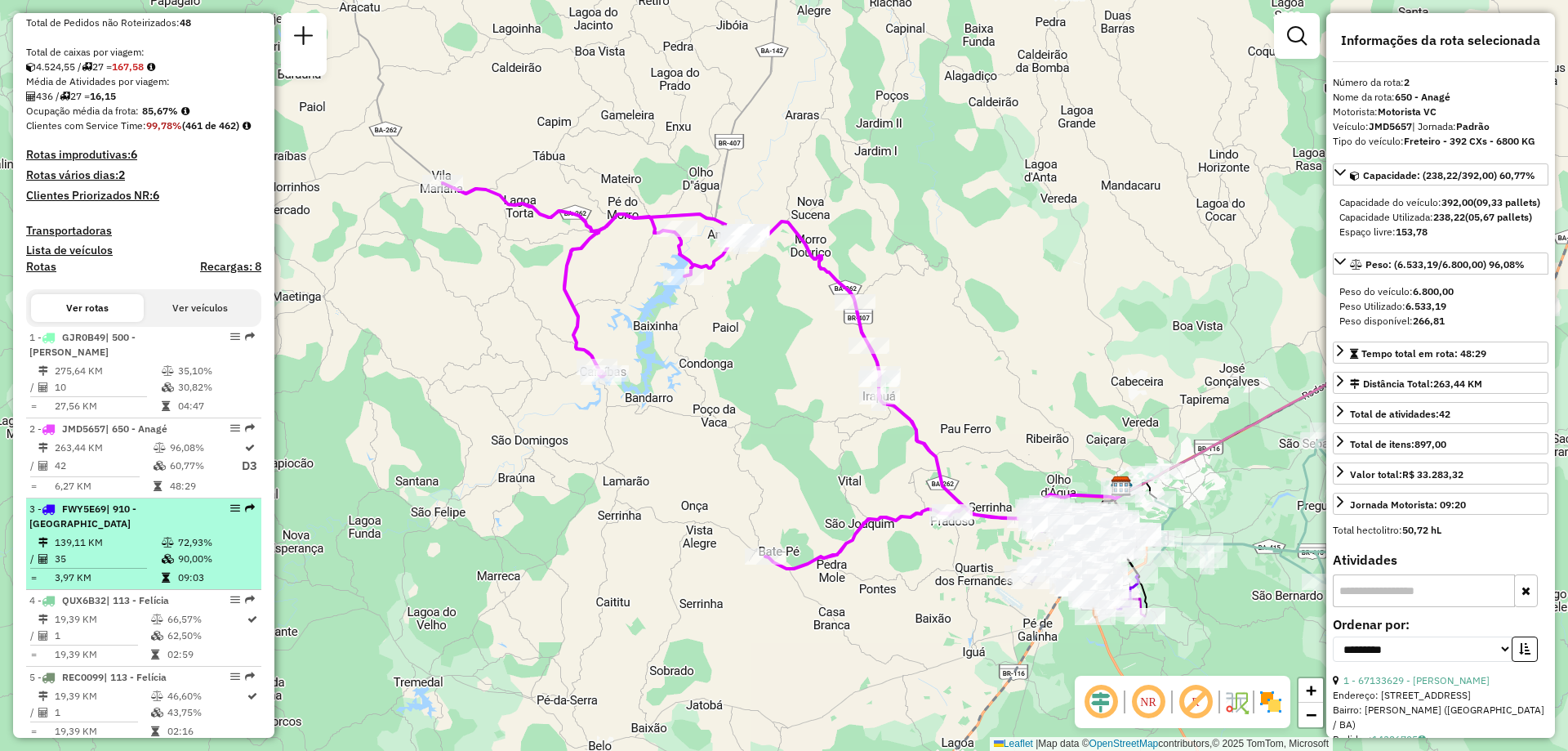
click at [83, 531] on div "3 - FWY5E69 | 910 - [GEOGRAPHIC_DATA]" at bounding box center [116, 516] width 173 height 29
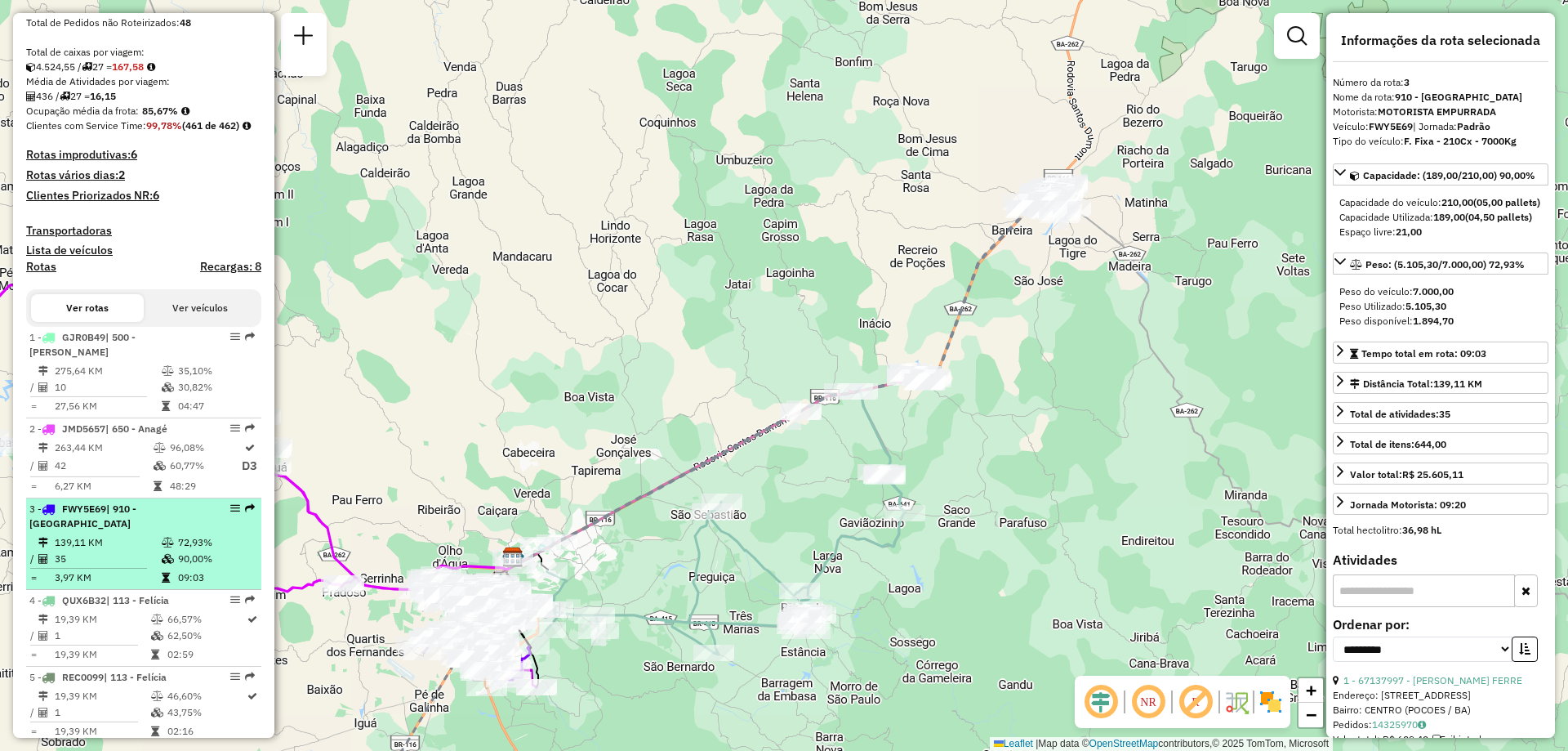
click at [119, 551] on td "139,11 KM" at bounding box center [107, 543] width 107 height 16
drag, startPoint x: 220, startPoint y: 537, endPoint x: 223, endPoint y: 545, distance: 8.5
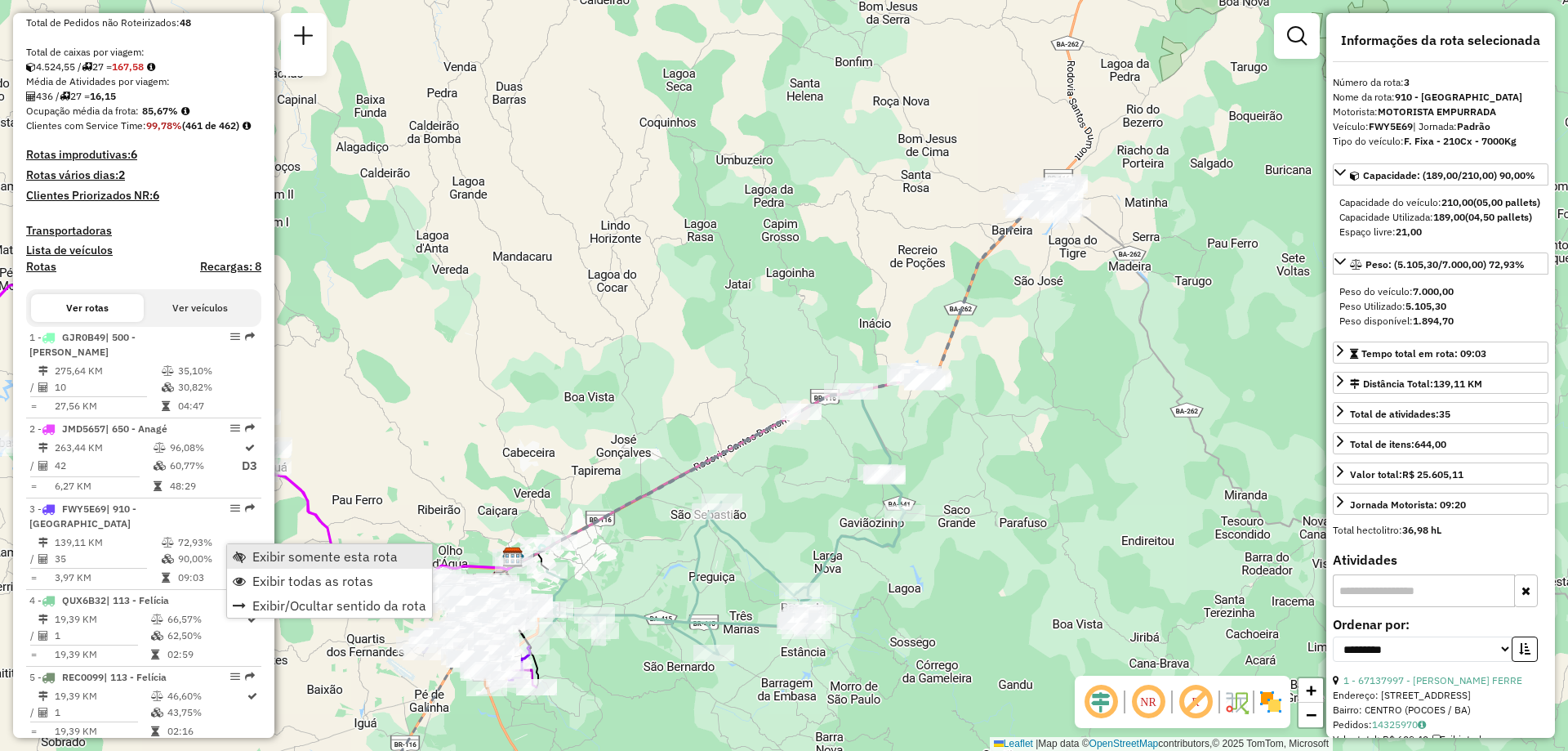
click at [246, 558] on link "Exibir somente esta rota" at bounding box center [329, 557] width 205 height 25
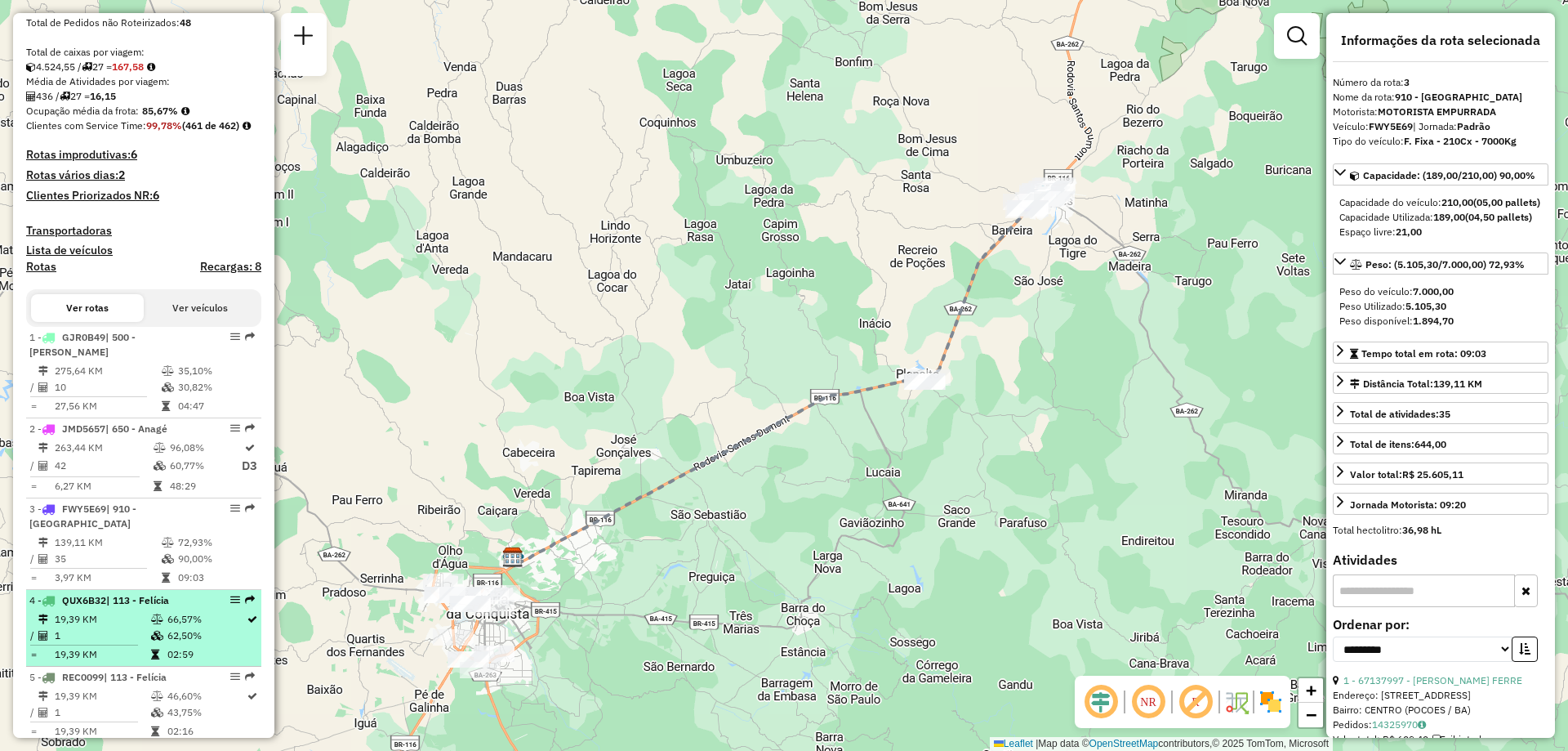
click at [117, 606] on span "| 113 - Felícia" at bounding box center [137, 600] width 63 height 12
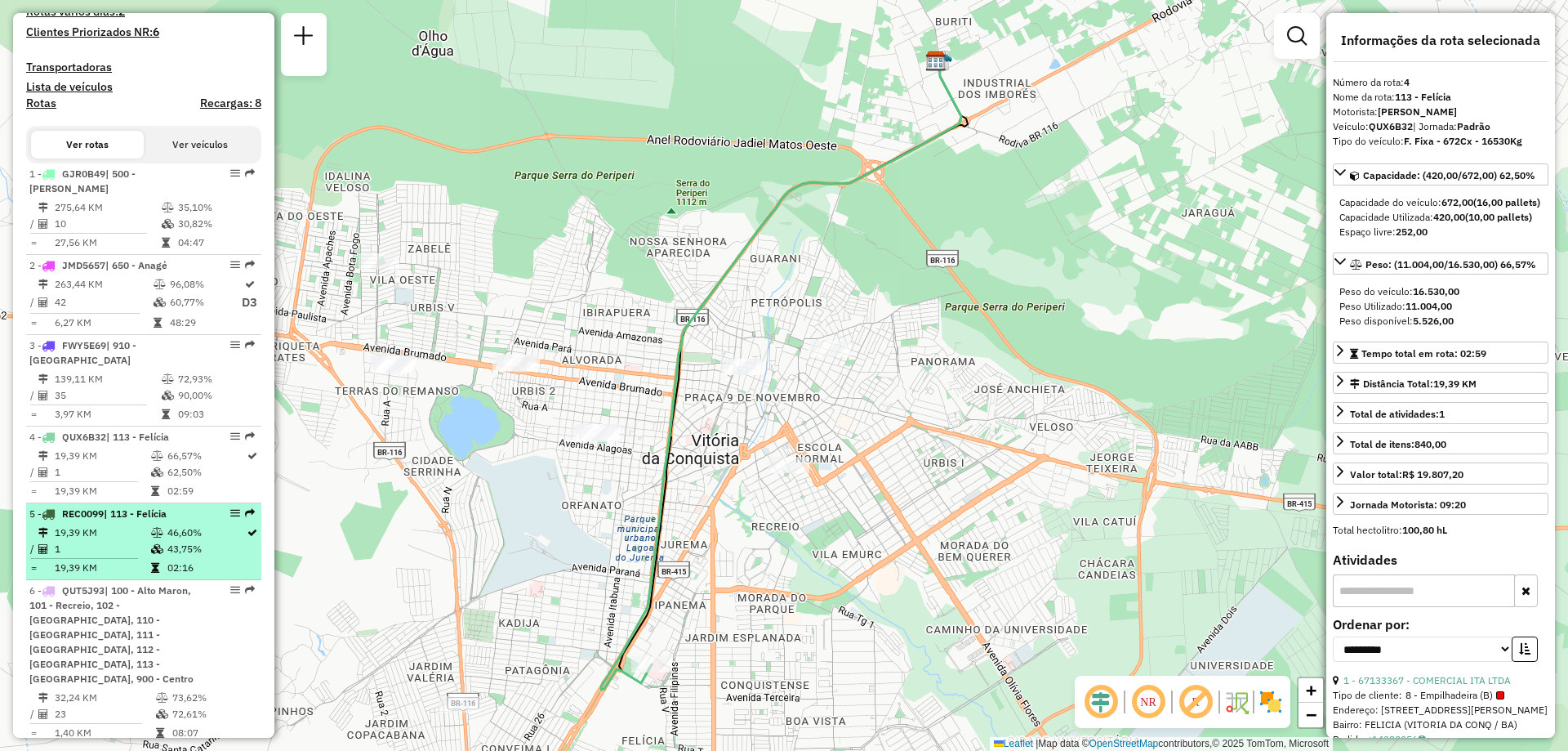
scroll to position [572, 0]
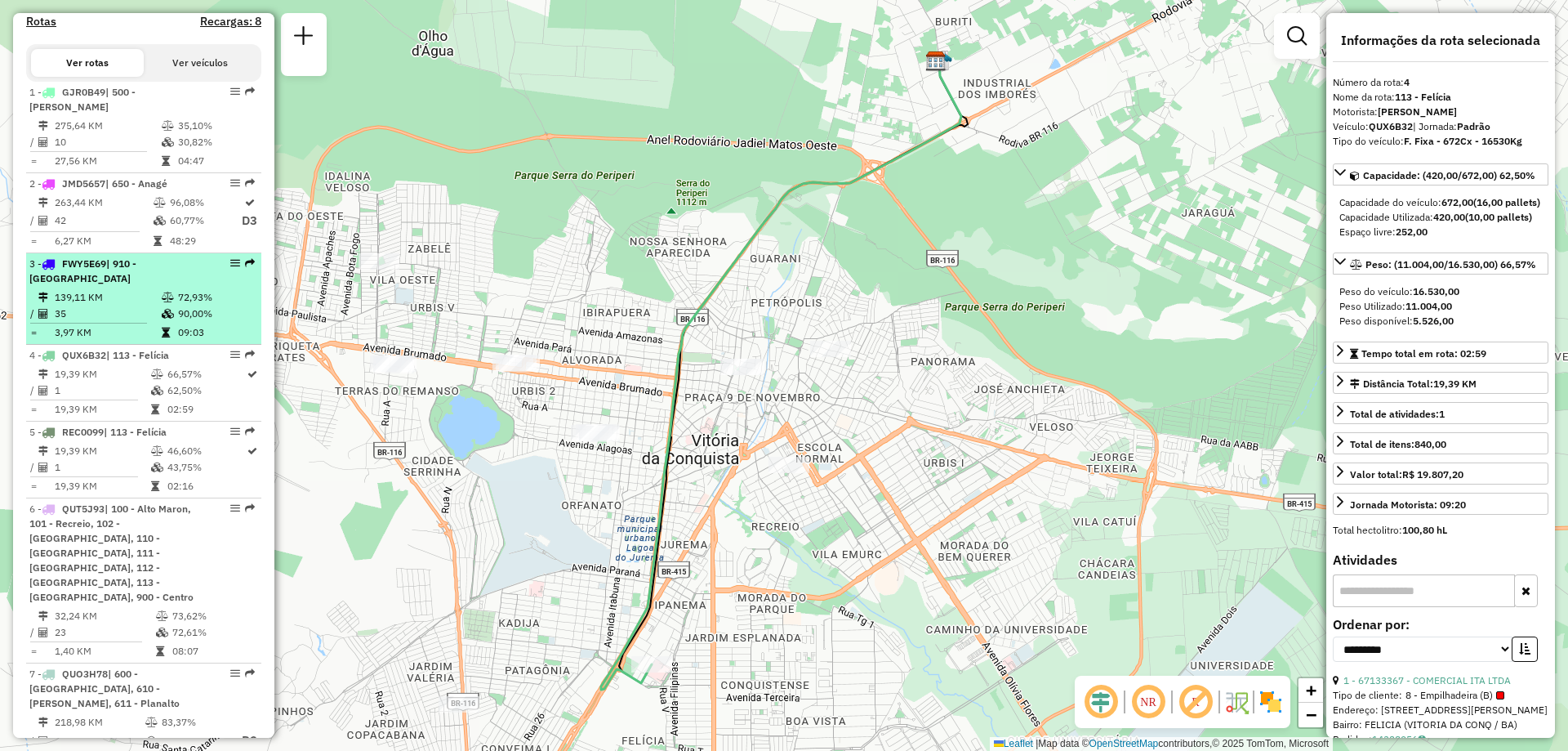
click at [139, 318] on li "3 - FWY5E69 | 910 - [GEOGRAPHIC_DATA] 139,11 KM 72,93% / 35 90,00% = 3,97 KM 09…" at bounding box center [144, 299] width 235 height 92
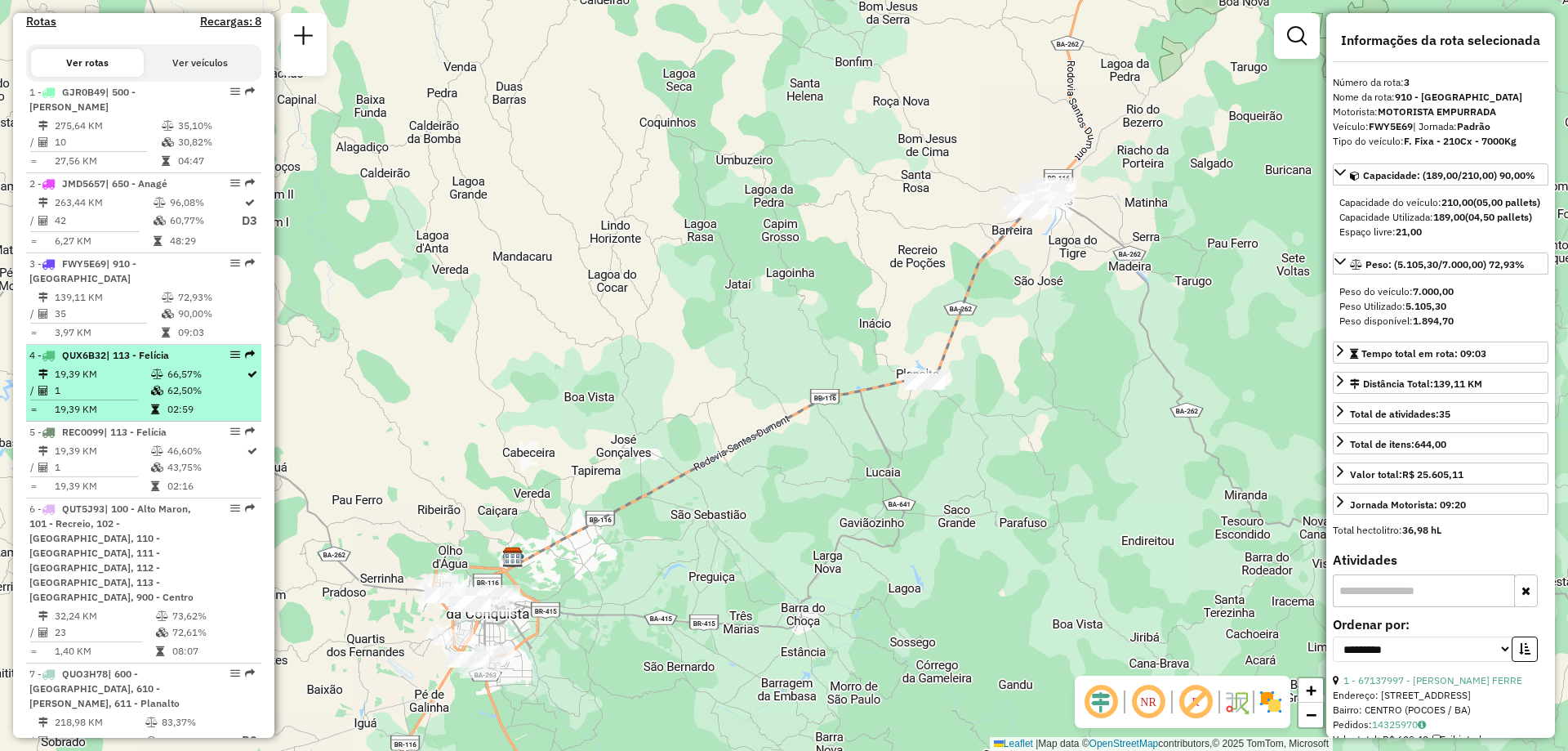
click at [126, 382] on td "19,39 KM" at bounding box center [102, 374] width 96 height 16
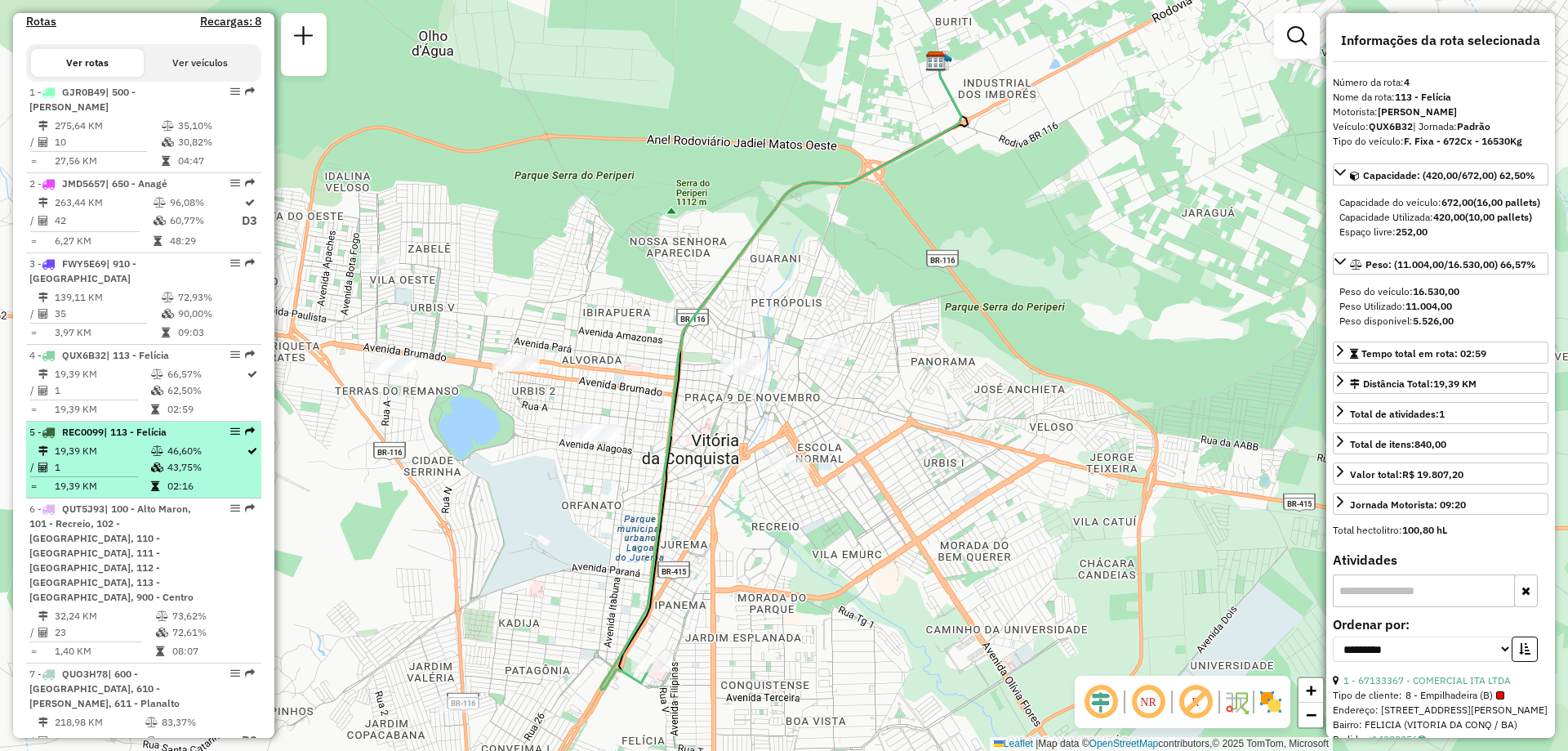
click at [129, 489] on table "19,39 KM 46,60% / 1 43,75% = 19,39 KM 02:16" at bounding box center [144, 468] width 229 height 51
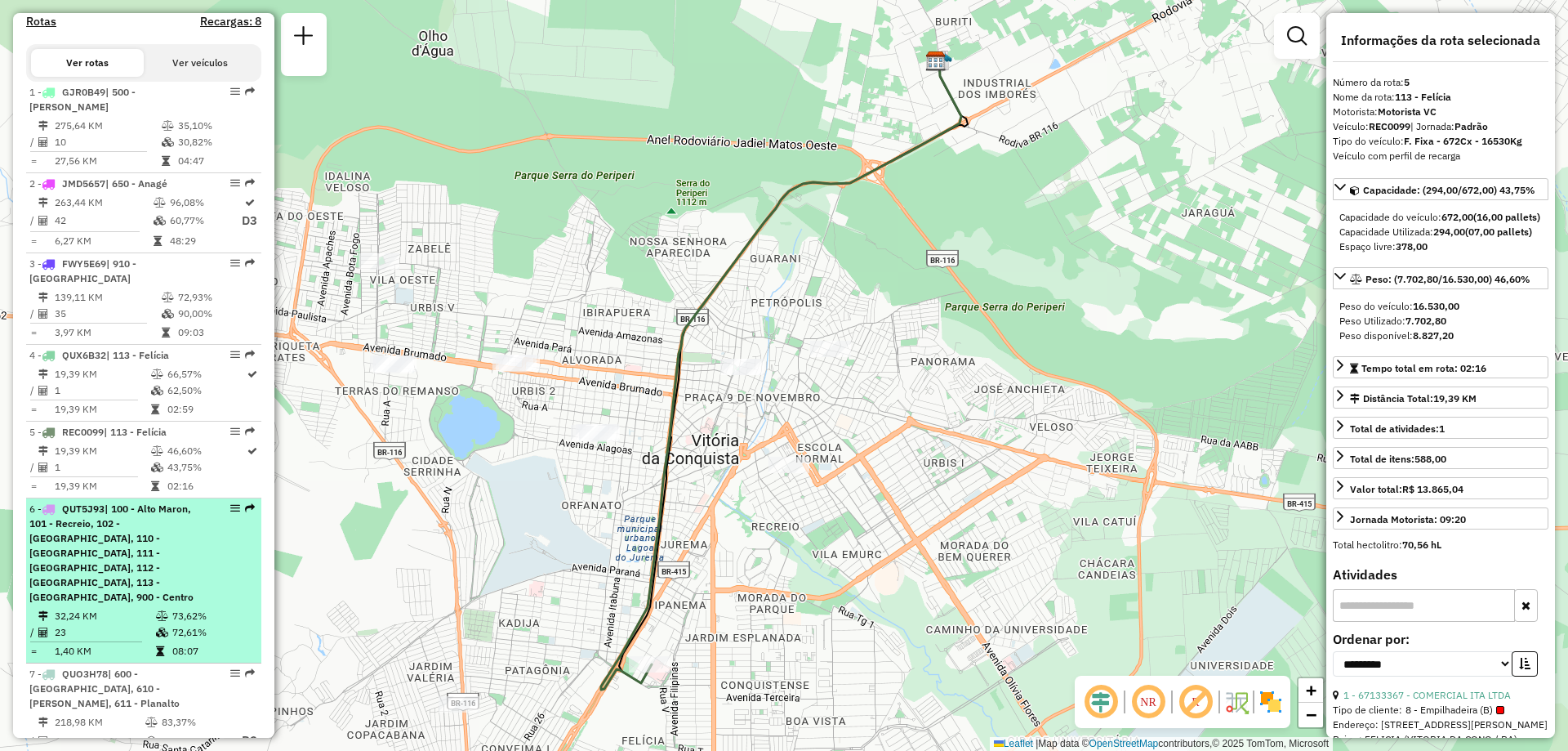
click at [111, 542] on span "| 100 - Alto Maron, 101 - Recreio, 102 - [GEOGRAPHIC_DATA], 110 - [GEOGRAPHIC_D…" at bounding box center [111, 552] width 164 height 101
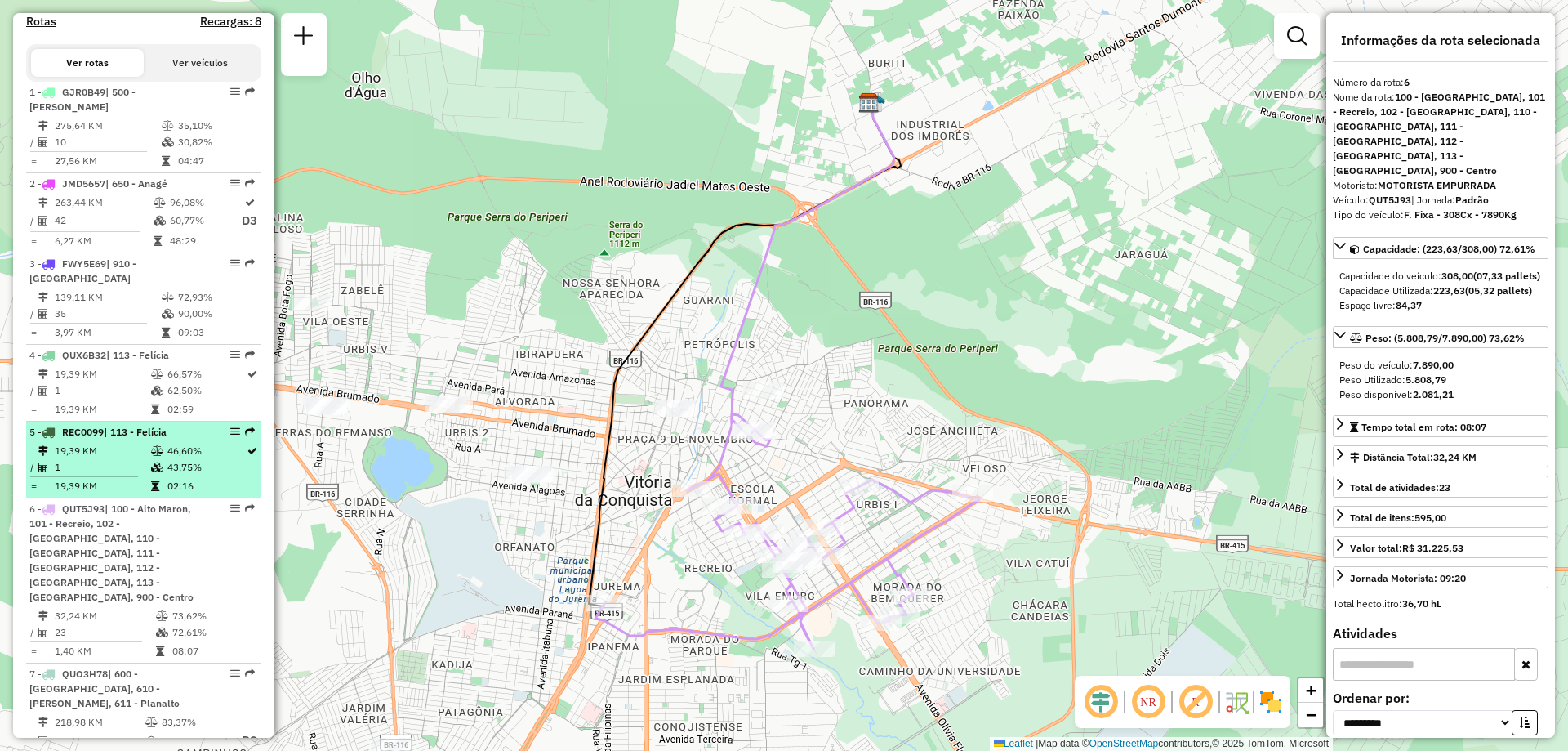
scroll to position [735, 0]
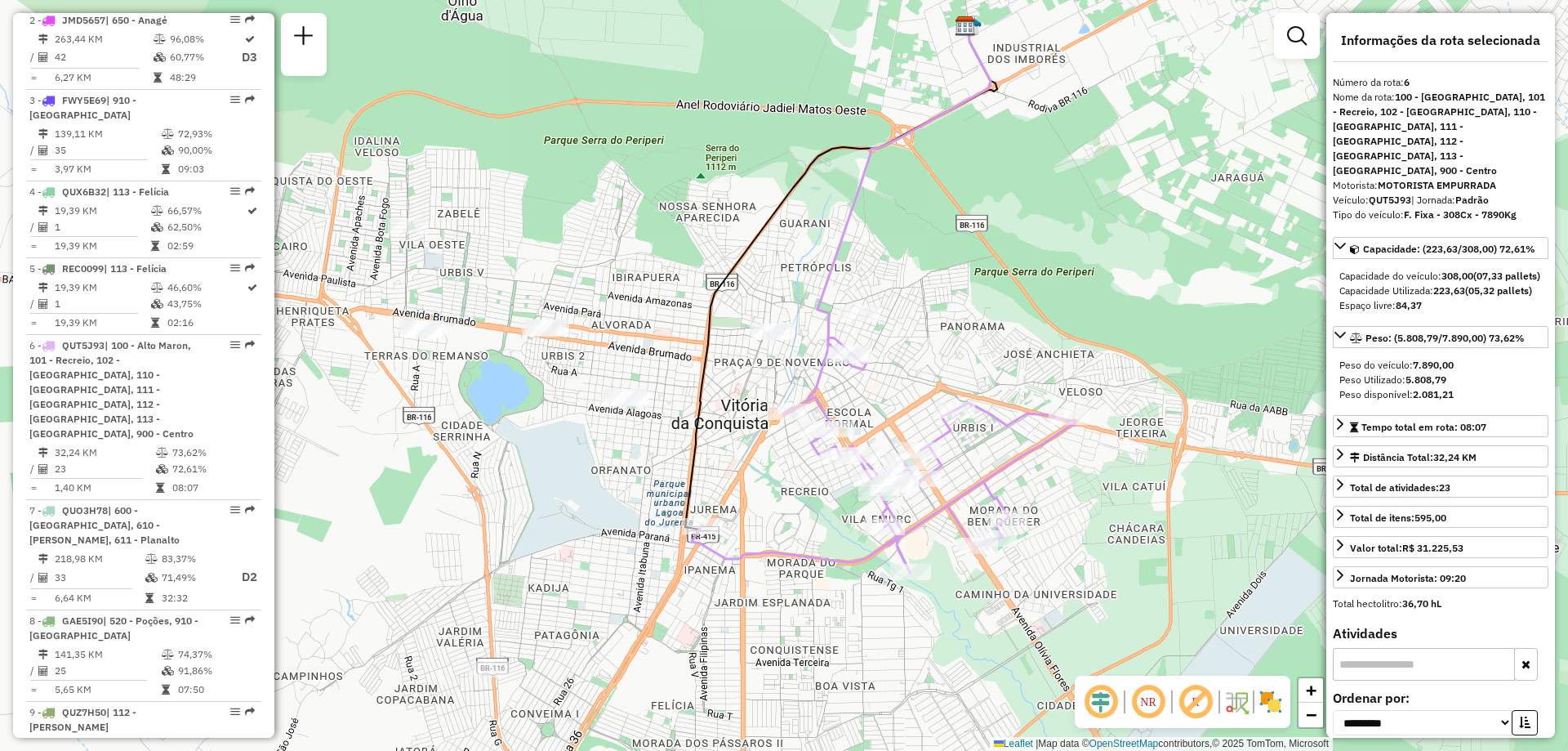
drag, startPoint x: 396, startPoint y: 313, endPoint x: 493, endPoint y: 236, distance: 123.8
click at [493, 236] on div "Janela de atendimento Grade de atendimento Capacidade Transportadoras Veículos …" at bounding box center [784, 375] width 1568 height 751
drag, startPoint x: 1406, startPoint y: 82, endPoint x: 1418, endPoint y: 75, distance: 13.9
click at [1418, 75] on div "Número da rota: 6" at bounding box center [1441, 83] width 216 height 15
copy strong "6"
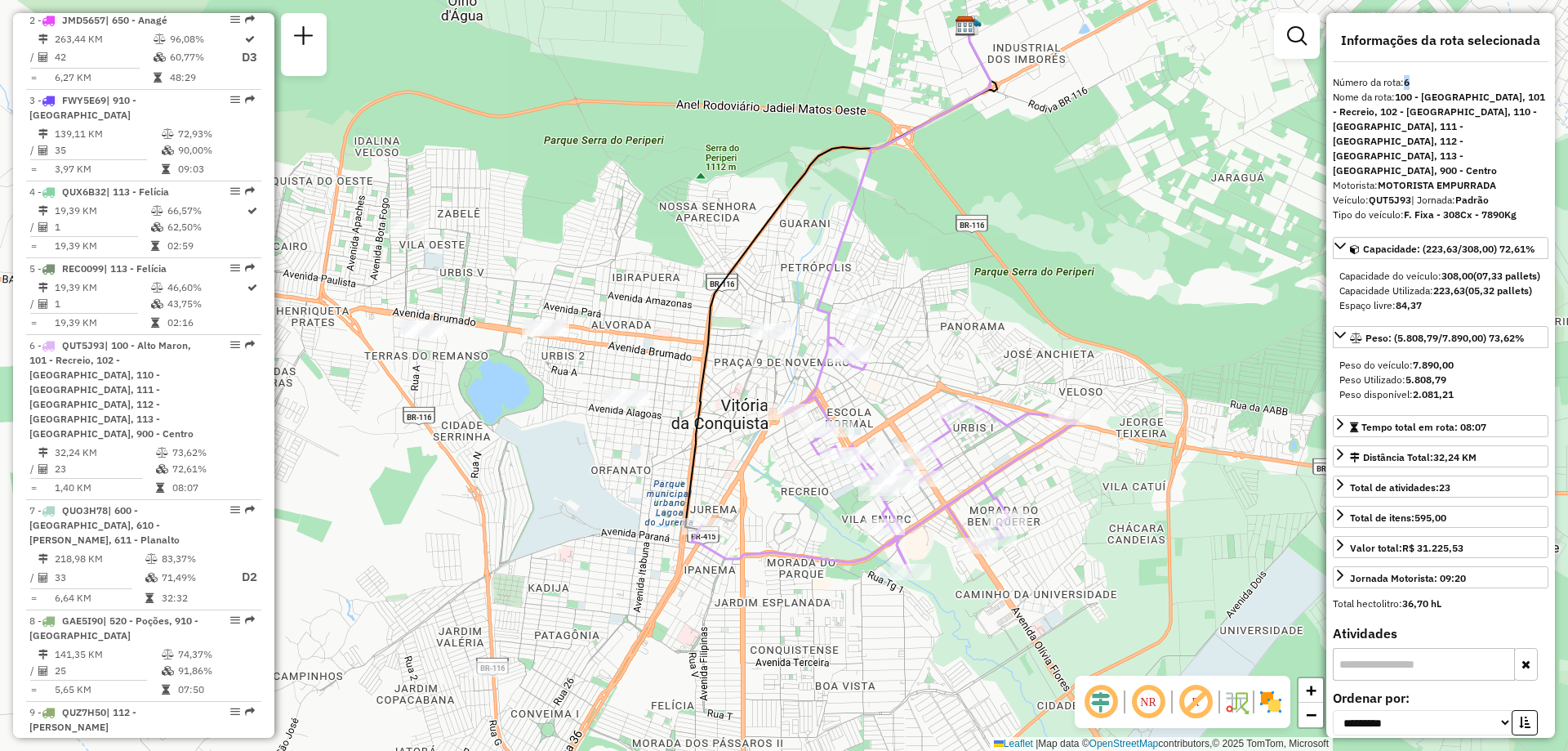
click at [1155, 695] on em at bounding box center [1148, 702] width 39 height 39
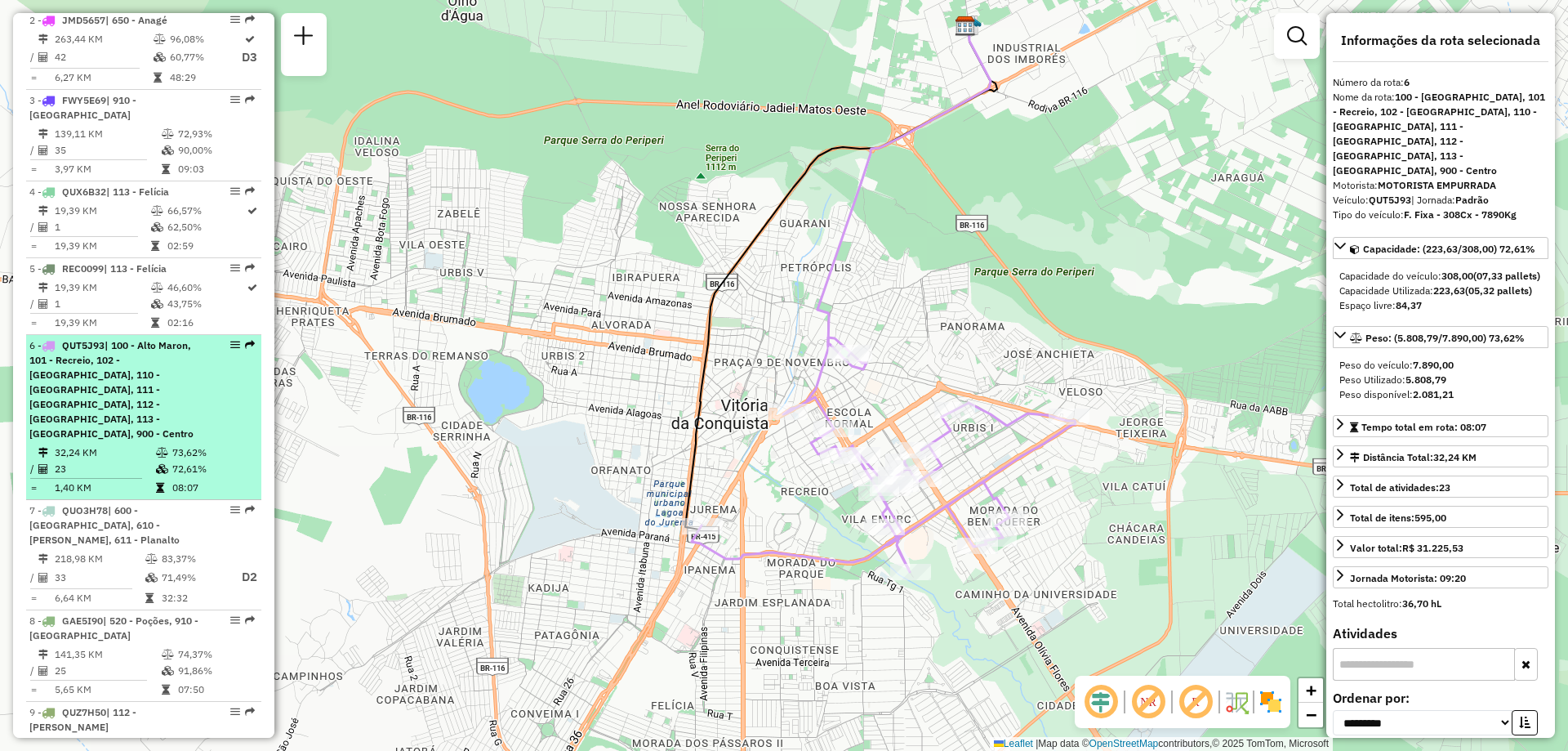
click at [123, 396] on div "6 - QUT5J93 | 100 - [GEOGRAPHIC_DATA], 101 - Recreio, 102 - [GEOGRAPHIC_DATA], …" at bounding box center [116, 390] width 173 height 103
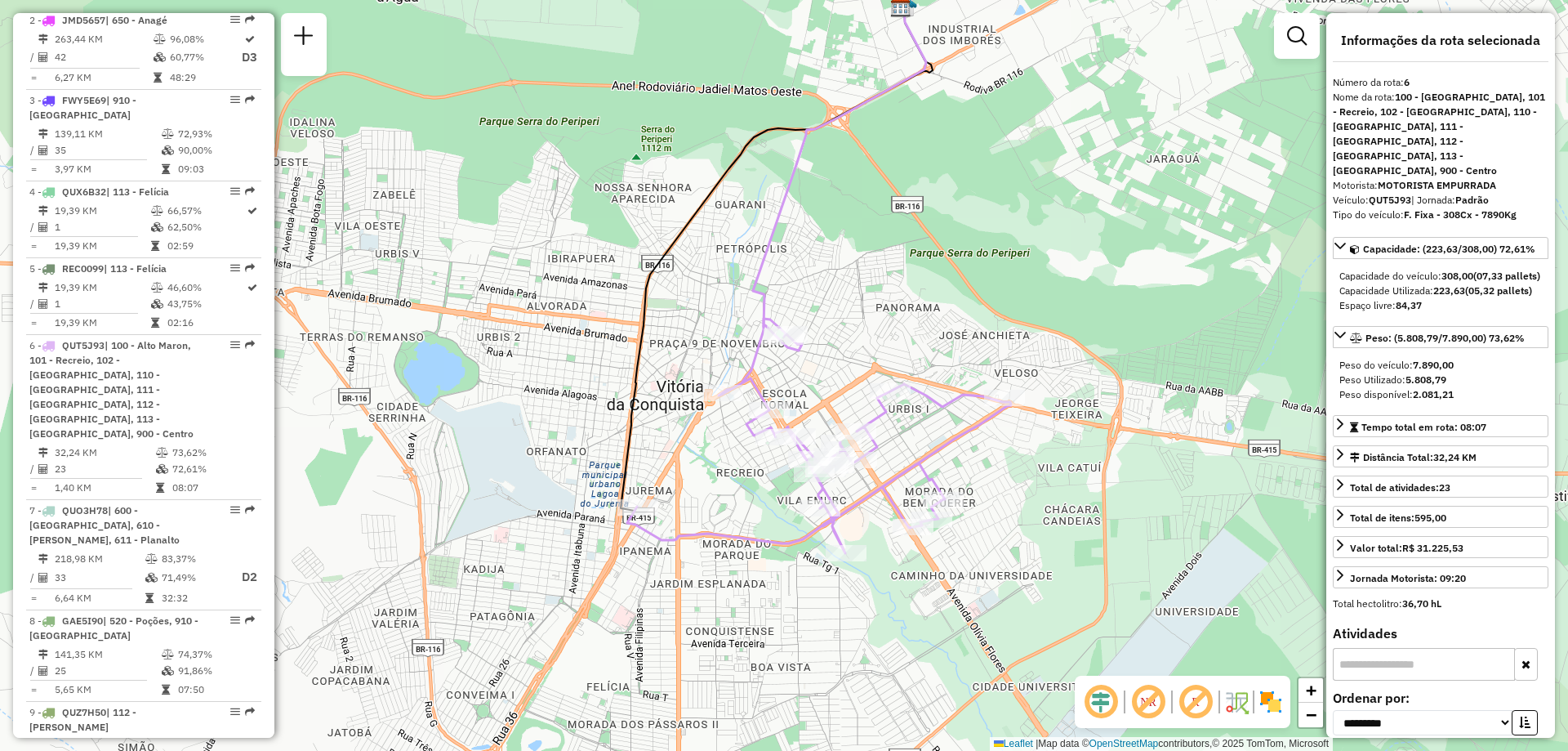
drag, startPoint x: 643, startPoint y: 562, endPoint x: 677, endPoint y: 456, distance: 111.3
click at [677, 456] on div "Janela de atendimento Grade de atendimento Capacidade Transportadoras Veículos …" at bounding box center [784, 375] width 1568 height 751
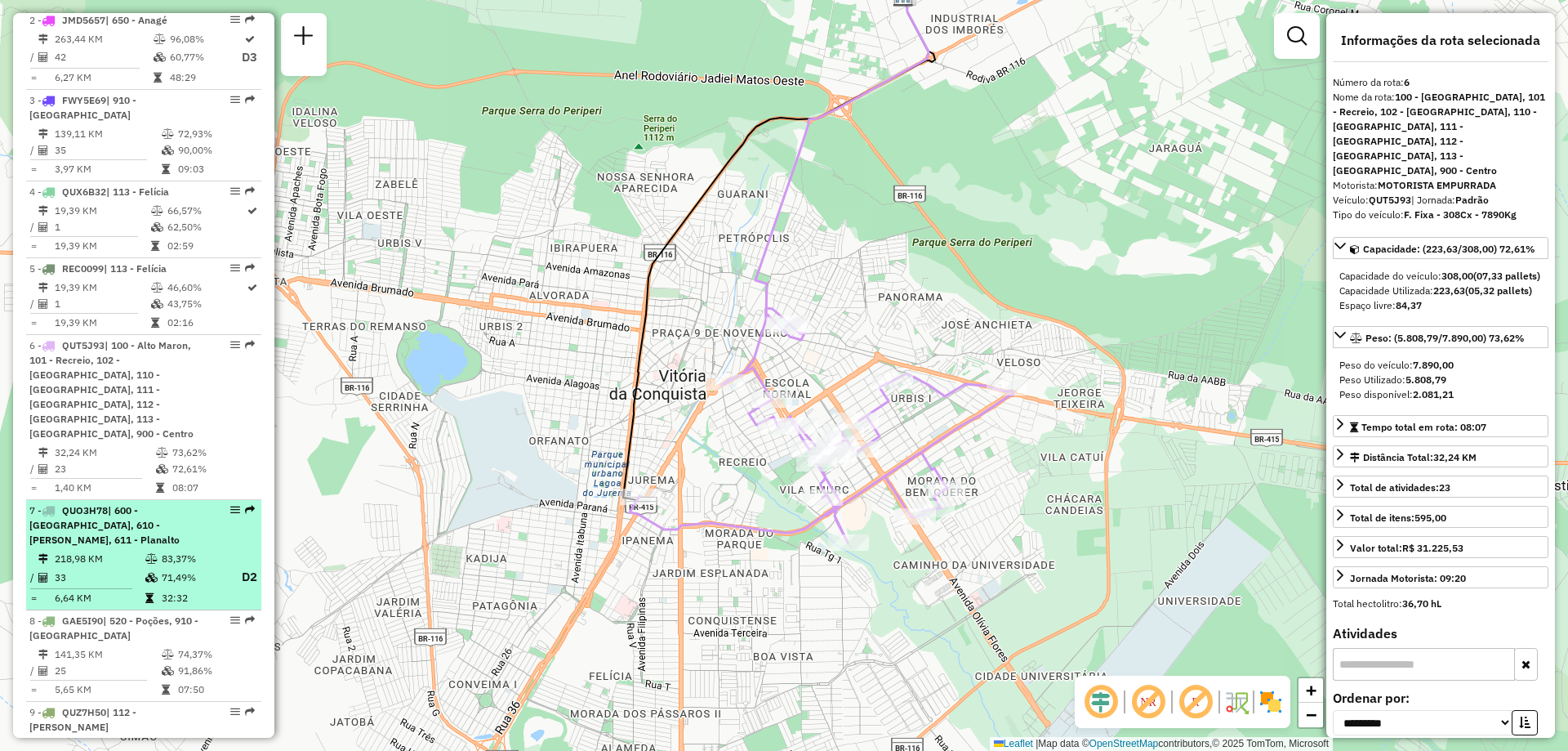
scroll to position [817, 0]
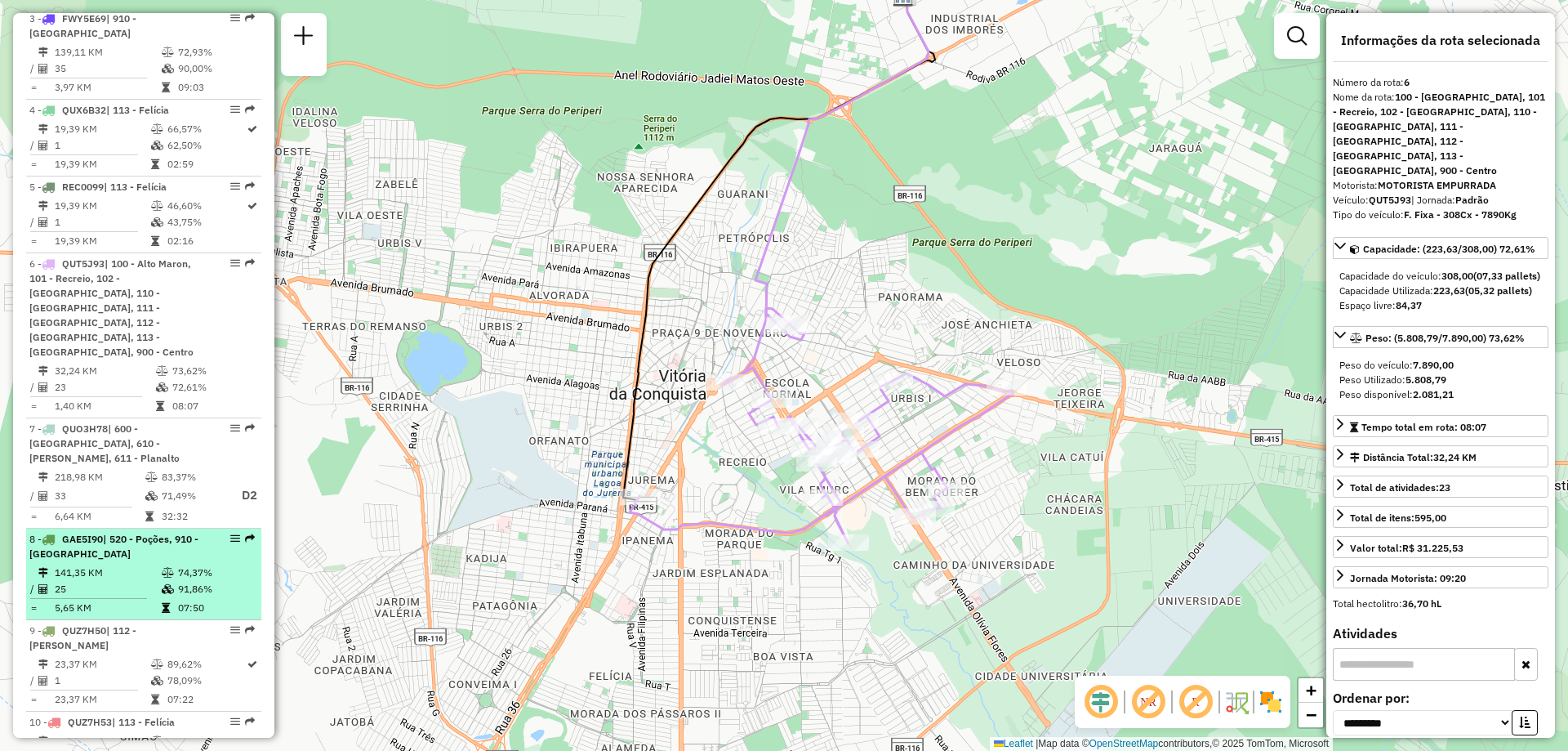
click at [103, 542] on span "GAE5I90" at bounding box center [83, 539] width 41 height 12
